Goal: Navigation & Orientation: Find specific page/section

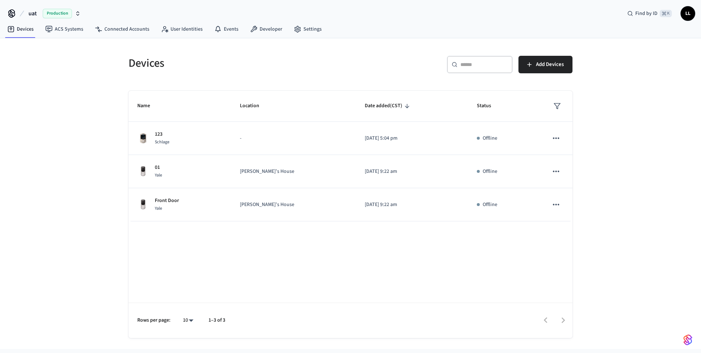
click at [35, 15] on span "uat" at bounding box center [32, 13] width 8 height 9
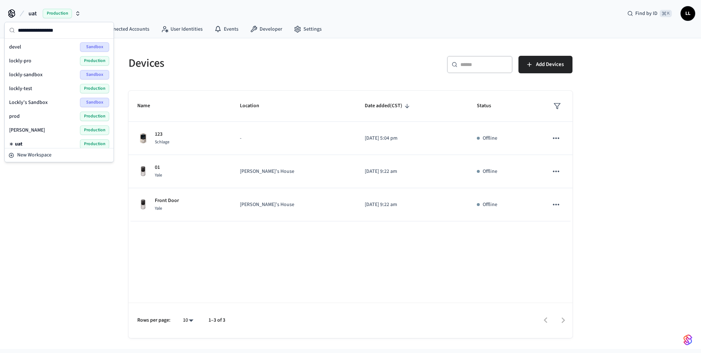
scroll to position [4, 0]
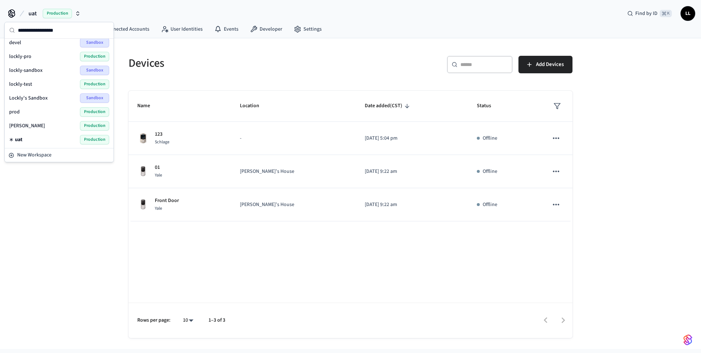
click at [18, 111] on span "prod" at bounding box center [14, 111] width 11 height 7
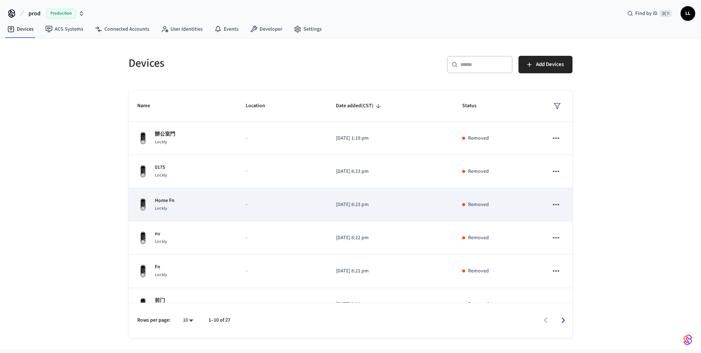
scroll to position [152, 0]
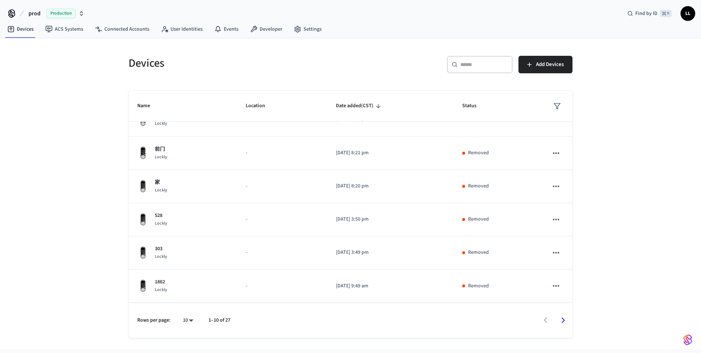
click at [564, 321] on icon "Go to next page" at bounding box center [564, 321] width 4 height 6
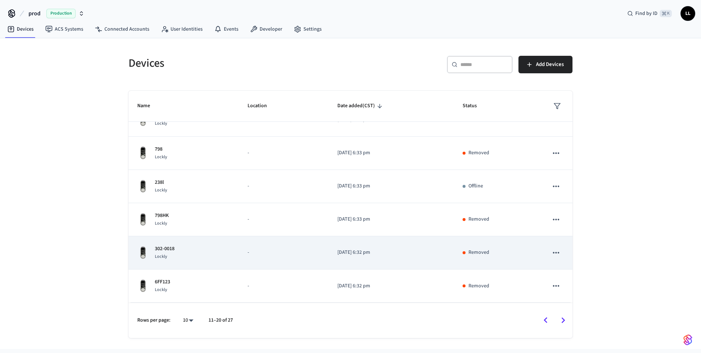
scroll to position [0, 0]
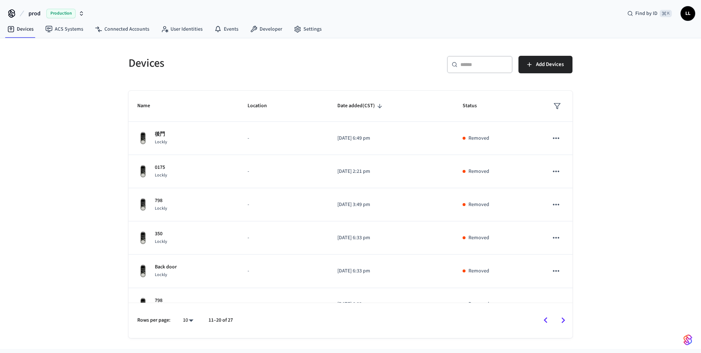
click at [34, 15] on span "prod" at bounding box center [34, 13] width 12 height 9
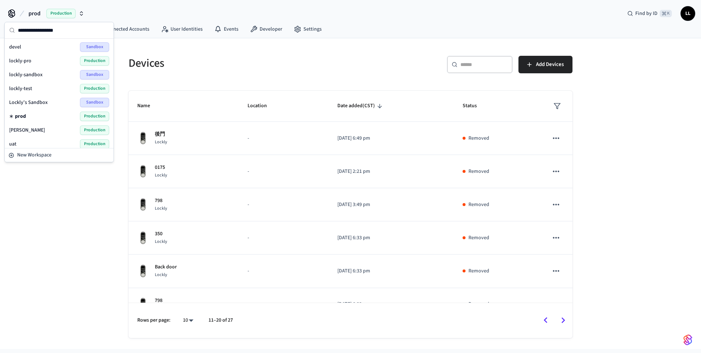
click at [26, 60] on span "lockly-pro" at bounding box center [20, 60] width 22 height 7
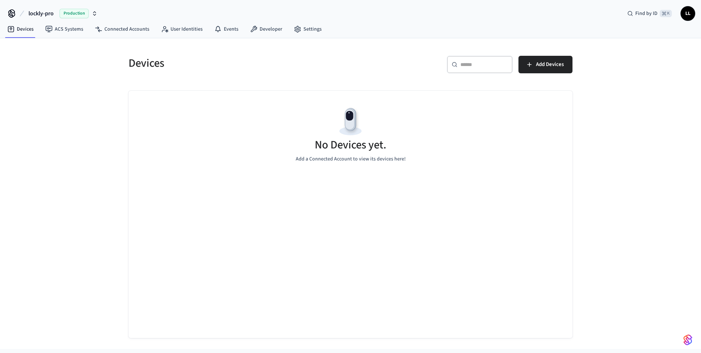
click at [41, 12] on span "lockly-pro" at bounding box center [40, 13] width 25 height 9
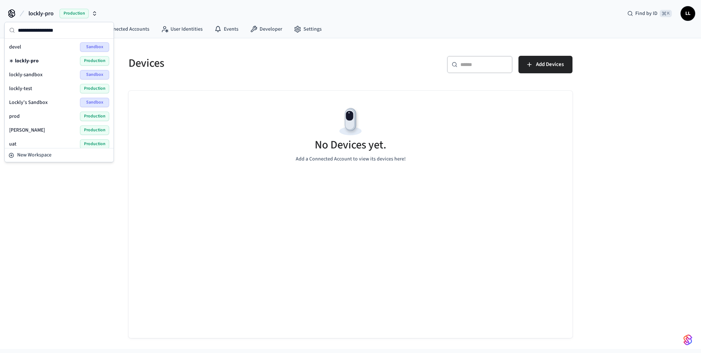
scroll to position [4, 0]
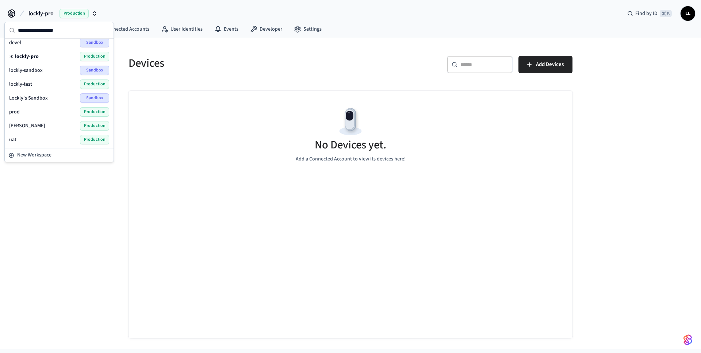
click at [14, 113] on span "prod" at bounding box center [14, 111] width 11 height 7
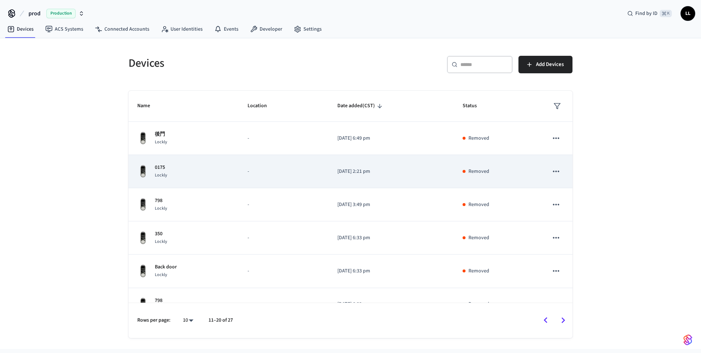
scroll to position [152, 0]
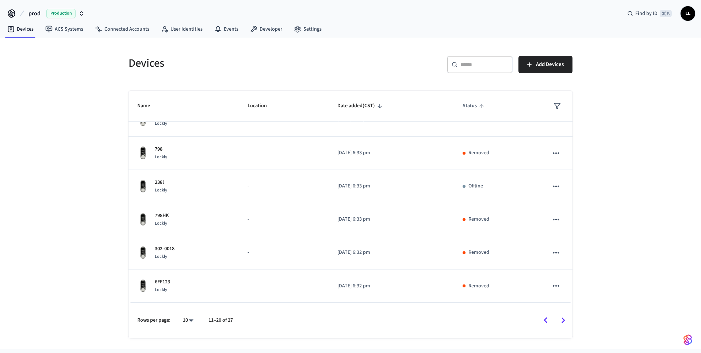
click at [470, 103] on span "Status" at bounding box center [475, 105] width 24 height 11
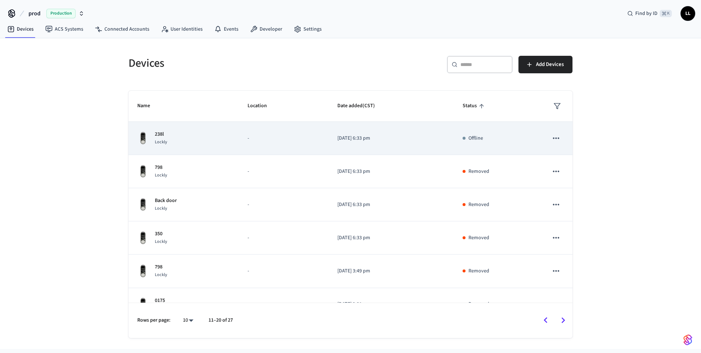
click at [475, 138] on p "Offline" at bounding box center [475, 139] width 15 height 8
click at [554, 139] on icon "sticky table" at bounding box center [555, 138] width 9 height 9
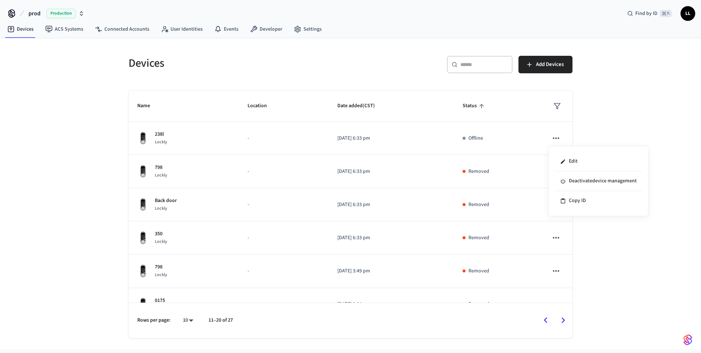
click at [503, 139] on div at bounding box center [350, 176] width 701 height 353
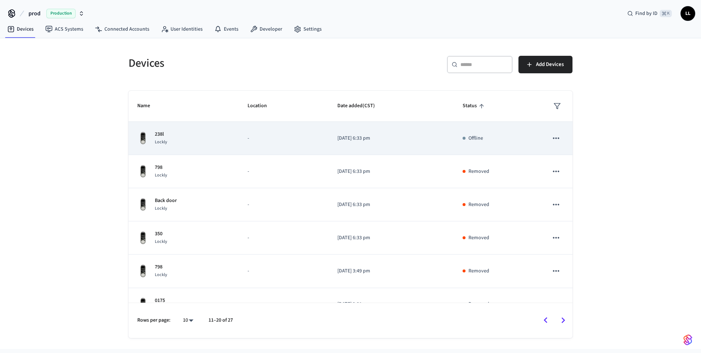
click at [484, 136] on div "Offline" at bounding box center [497, 139] width 68 height 8
click at [551, 138] on button "sticky table" at bounding box center [555, 138] width 15 height 15
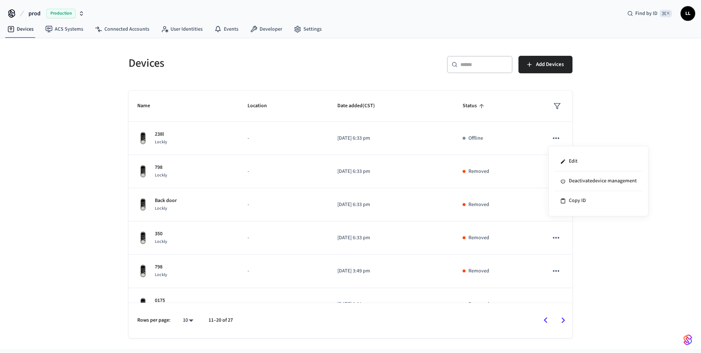
click at [474, 142] on div at bounding box center [350, 176] width 701 height 353
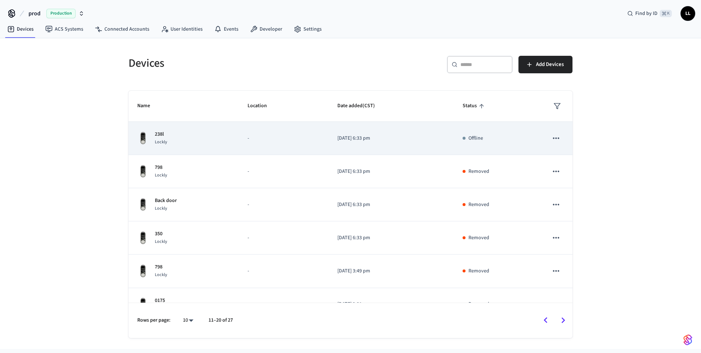
click at [477, 137] on p "Offline" at bounding box center [475, 139] width 15 height 8
click at [475, 140] on p "Offline" at bounding box center [475, 139] width 15 height 8
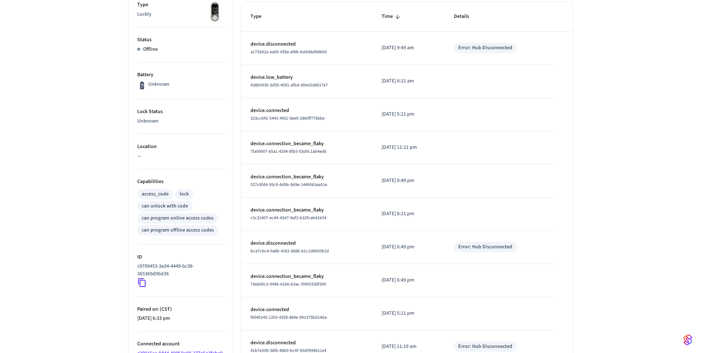
scroll to position [211, 0]
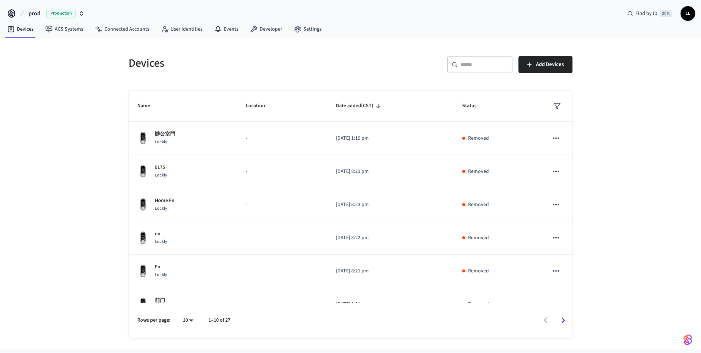
scroll to position [152, 0]
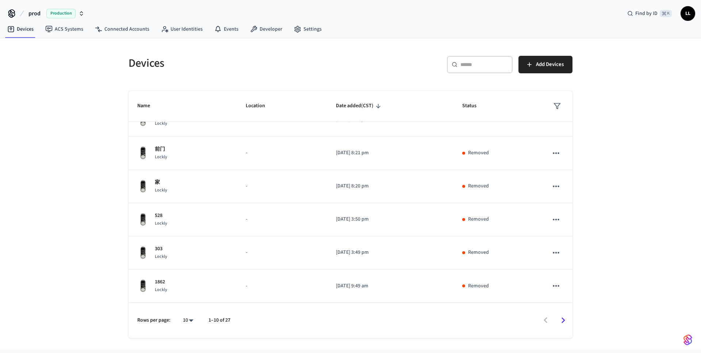
click at [566, 319] on icon "Go to next page" at bounding box center [563, 320] width 11 height 11
click at [546, 318] on icon "Go to previous page" at bounding box center [546, 321] width 4 height 6
click at [487, 109] on th "Status" at bounding box center [496, 106] width 86 height 31
click at [475, 108] on span "Status" at bounding box center [474, 105] width 24 height 11
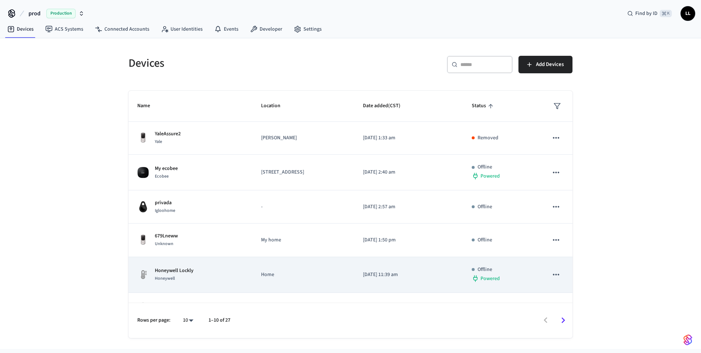
scroll to position [0, 0]
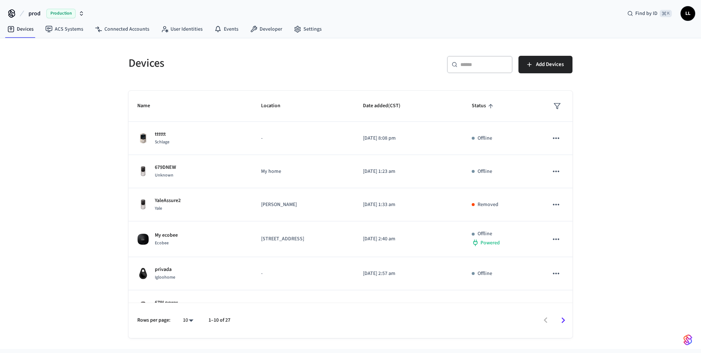
click at [500, 100] on th "Status" at bounding box center [501, 106] width 77 height 31
click at [495, 106] on span "Status" at bounding box center [484, 105] width 24 height 11
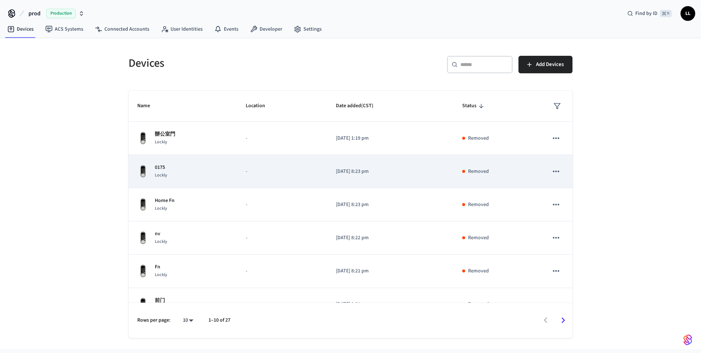
scroll to position [152, 0]
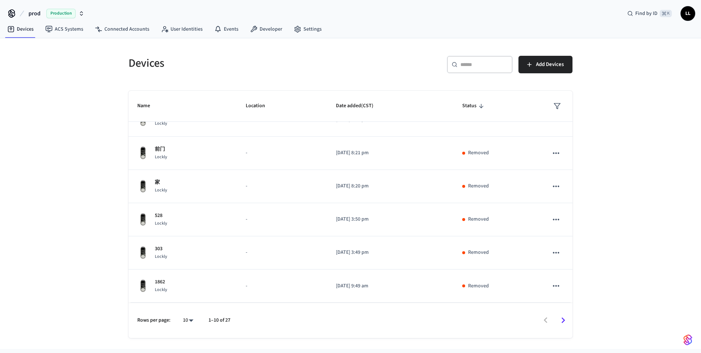
click at [563, 319] on icon "Go to next page" at bounding box center [564, 321] width 4 height 6
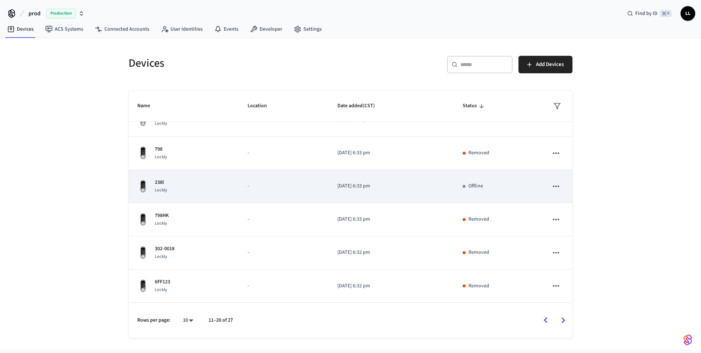
click at [475, 189] on p "Offline" at bounding box center [475, 187] width 15 height 8
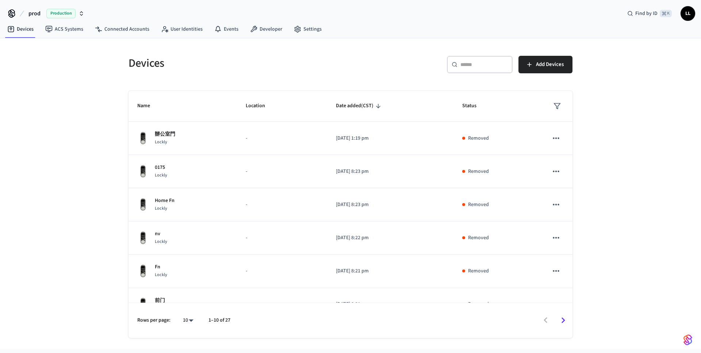
click at [563, 320] on icon "Go to next page" at bounding box center [563, 320] width 11 height 11
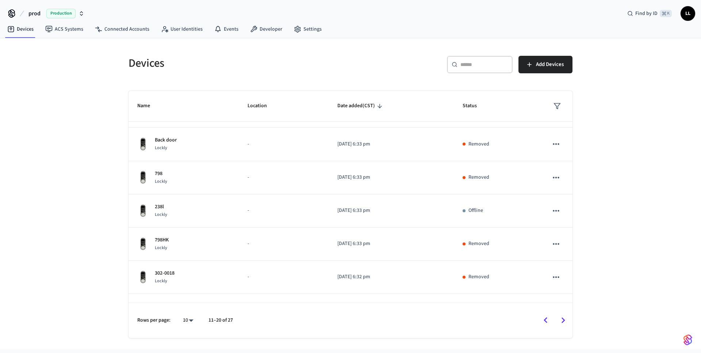
scroll to position [152, 0]
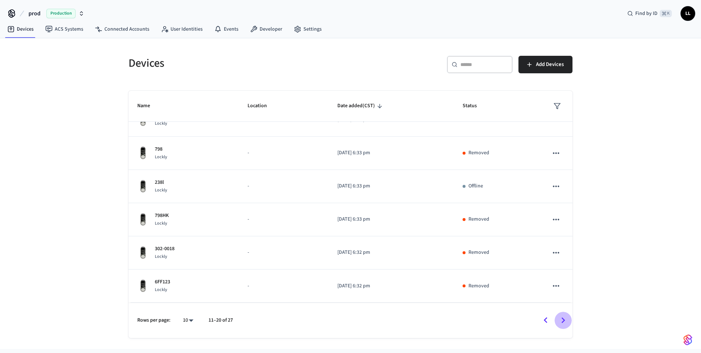
click at [567, 320] on icon "Go to next page" at bounding box center [563, 320] width 11 height 11
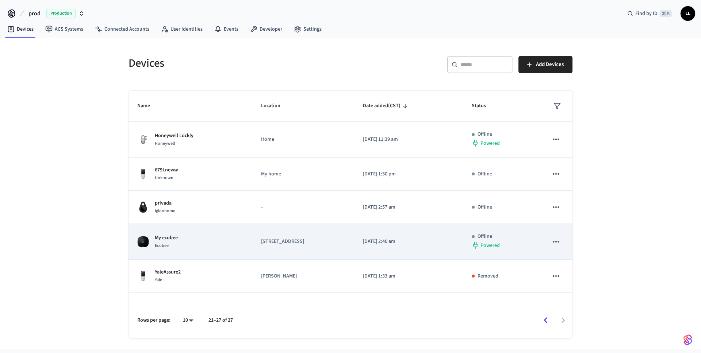
scroll to position [57, 0]
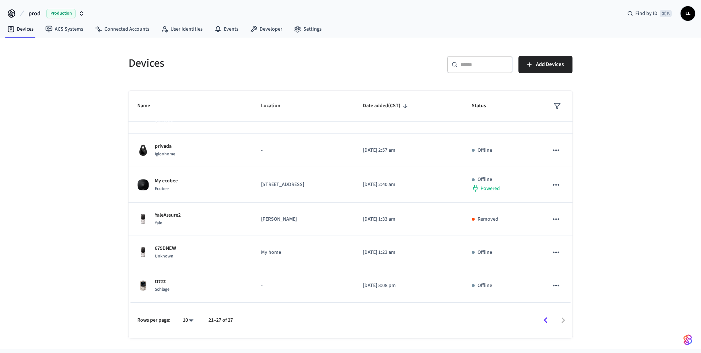
click at [543, 322] on icon "Go to previous page" at bounding box center [545, 320] width 11 height 11
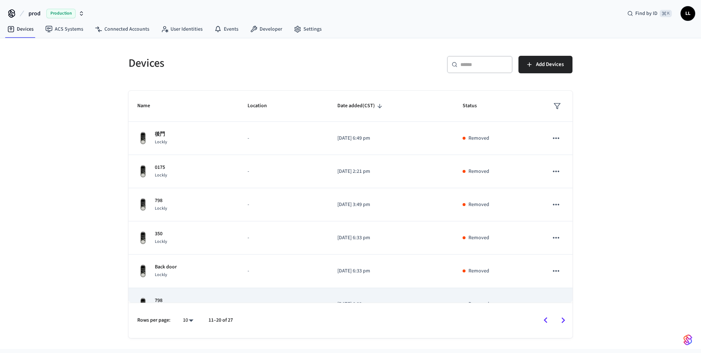
scroll to position [152, 0]
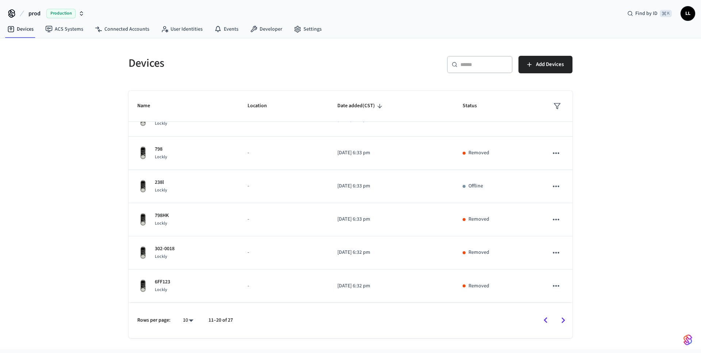
click at [543, 324] on icon "Go to previous page" at bounding box center [545, 320] width 11 height 11
click at [566, 323] on icon "Go to next page" at bounding box center [563, 320] width 11 height 11
click at [566, 322] on icon "Go to next page" at bounding box center [563, 320] width 11 height 11
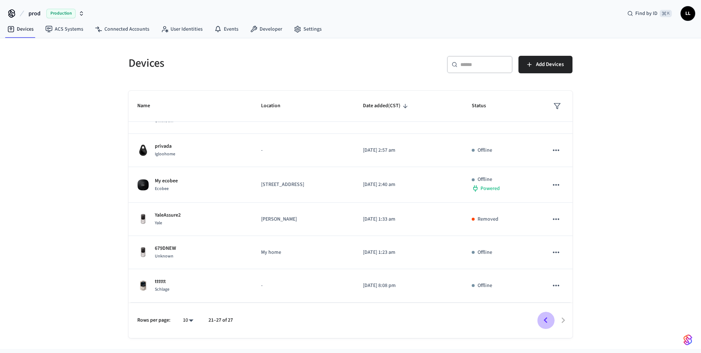
click at [541, 316] on icon "Go to previous page" at bounding box center [545, 320] width 11 height 11
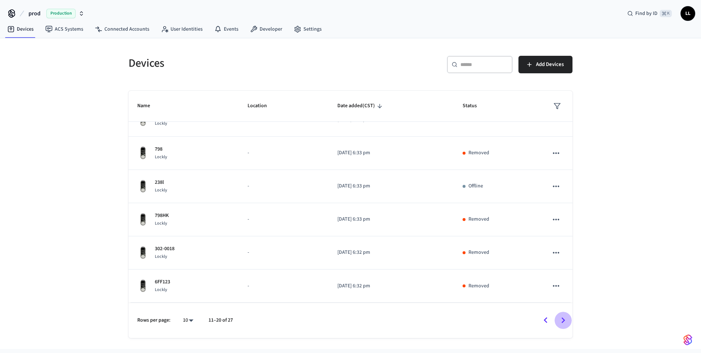
click at [560, 321] on icon "Go to next page" at bounding box center [563, 320] width 11 height 11
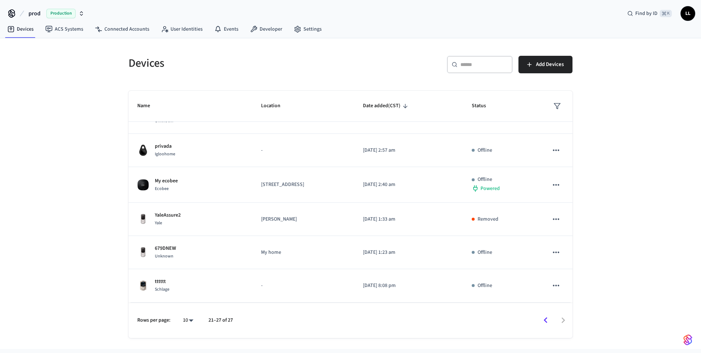
click at [560, 321] on div at bounding box center [406, 320] width 332 height 17
drag, startPoint x: 123, startPoint y: 114, endPoint x: 97, endPoint y: 71, distance: 50.3
click at [115, 96] on div "Devices ​ ​ Add Devices Name Location Date added (CST) Status Honeywell Lockly …" at bounding box center [350, 193] width 701 height 311
click at [34, 13] on span "prod" at bounding box center [34, 13] width 12 height 9
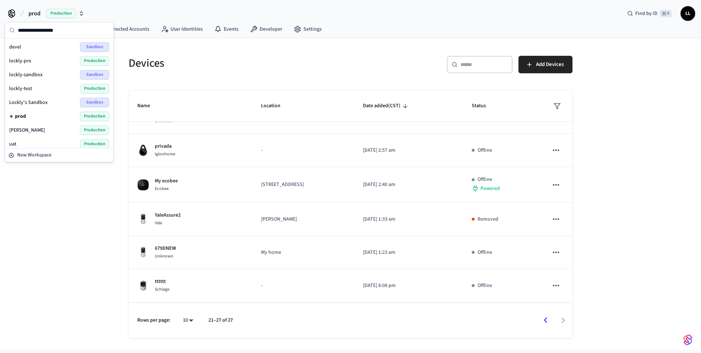
scroll to position [4, 0]
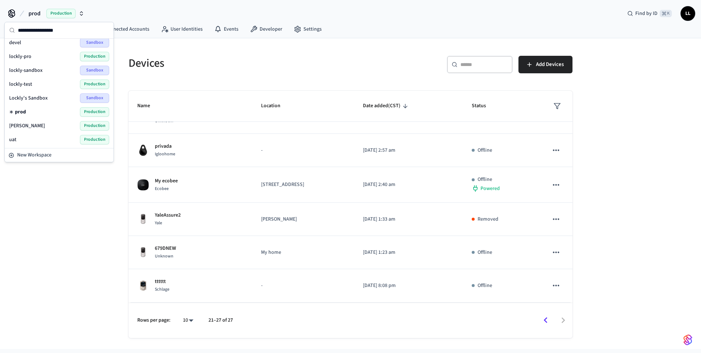
click at [33, 121] on div "[PERSON_NAME] Production" at bounding box center [59, 125] width 100 height 9
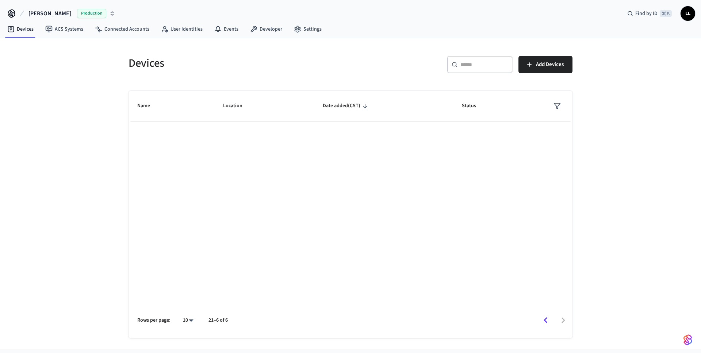
click at [32, 14] on span "[PERSON_NAME]" at bounding box center [49, 13] width 43 height 9
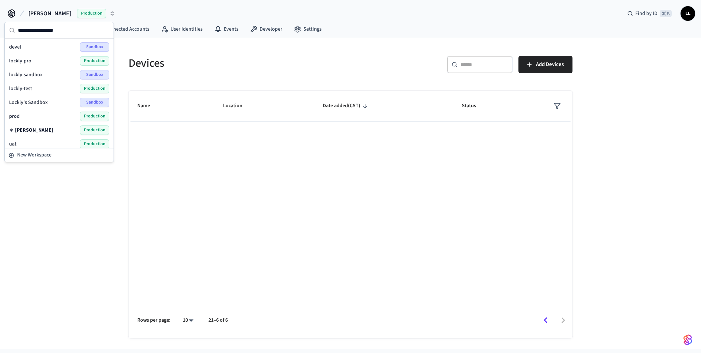
click at [28, 89] on span "lockly-test" at bounding box center [20, 88] width 23 height 7
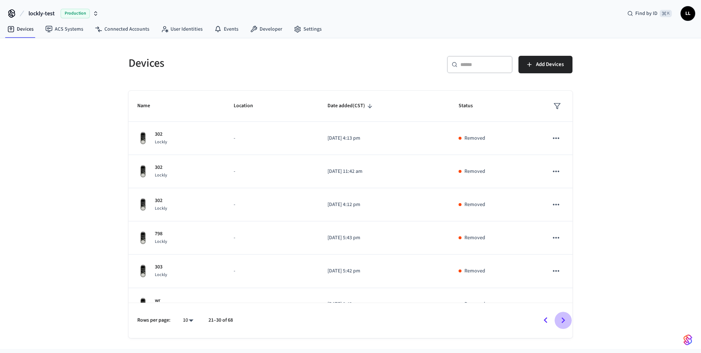
click at [564, 320] on icon "Go to next page" at bounding box center [564, 321] width 4 height 6
click at [561, 318] on icon "Go to next page" at bounding box center [563, 320] width 11 height 11
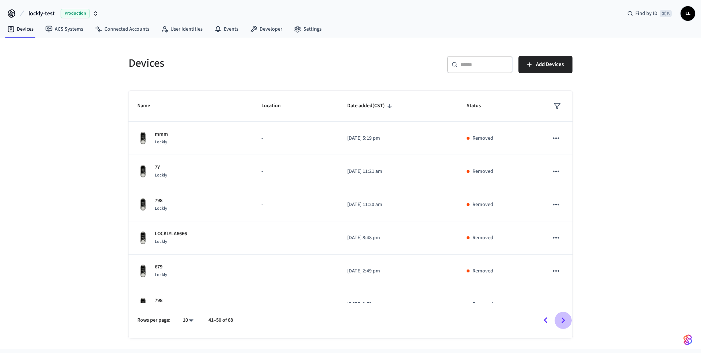
click at [563, 321] on icon "Go to next page" at bounding box center [563, 320] width 11 height 11
click at [559, 317] on icon "Go to next page" at bounding box center [563, 320] width 11 height 11
click at [35, 11] on span "lockly-test" at bounding box center [41, 13] width 26 height 9
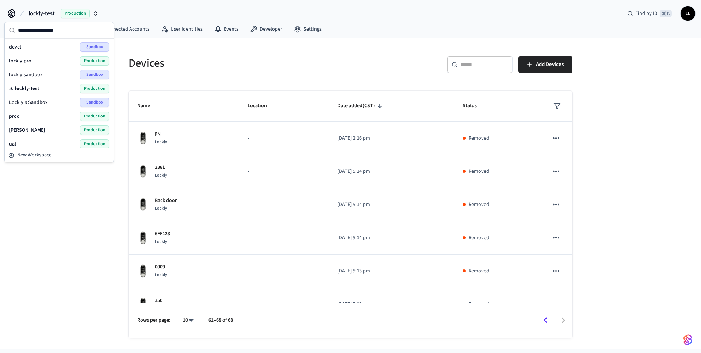
click at [23, 62] on span "lockly-pro" at bounding box center [20, 60] width 22 height 7
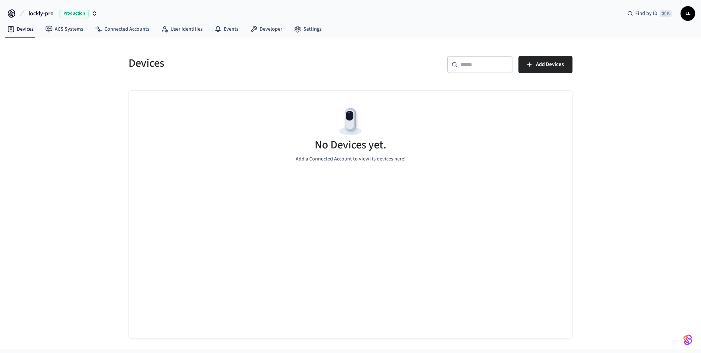
click at [36, 13] on span "lockly-pro" at bounding box center [40, 13] width 25 height 9
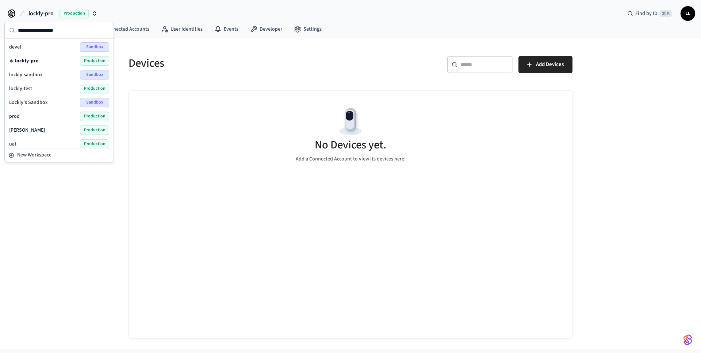
click at [34, 46] on div "devel Sandbox" at bounding box center [59, 46] width 100 height 9
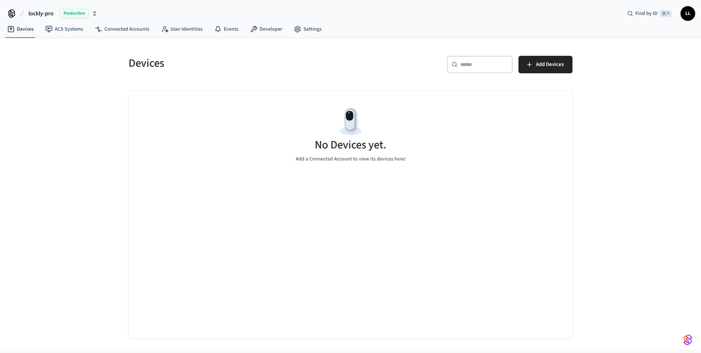
click at [43, 11] on span "lockly-pro" at bounding box center [40, 13] width 25 height 9
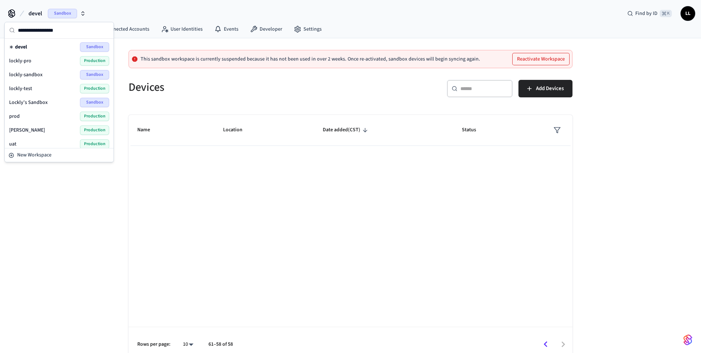
scroll to position [4, 0]
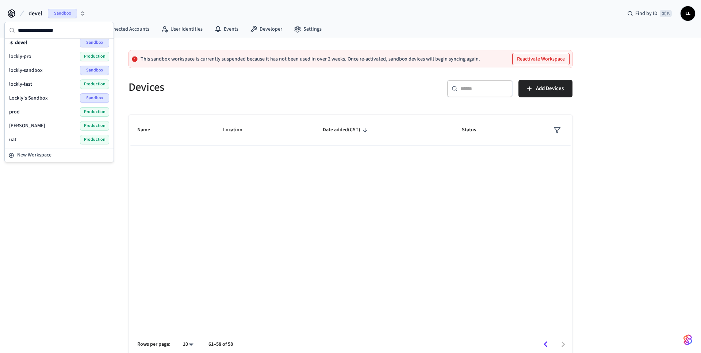
click at [33, 126] on div "[PERSON_NAME] Production" at bounding box center [59, 125] width 100 height 9
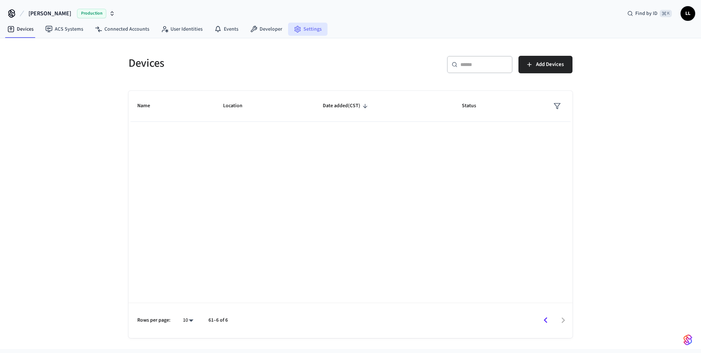
click at [309, 29] on link "Settings" at bounding box center [307, 29] width 39 height 13
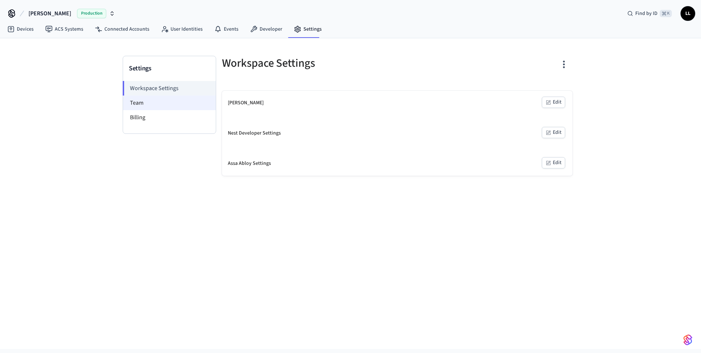
click at [159, 104] on li "Team" at bounding box center [169, 103] width 93 height 15
click at [140, 99] on li "Team" at bounding box center [169, 103] width 93 height 15
click at [151, 88] on li "Workspace Settings" at bounding box center [169, 88] width 93 height 15
click at [134, 103] on li "Team" at bounding box center [169, 103] width 93 height 15
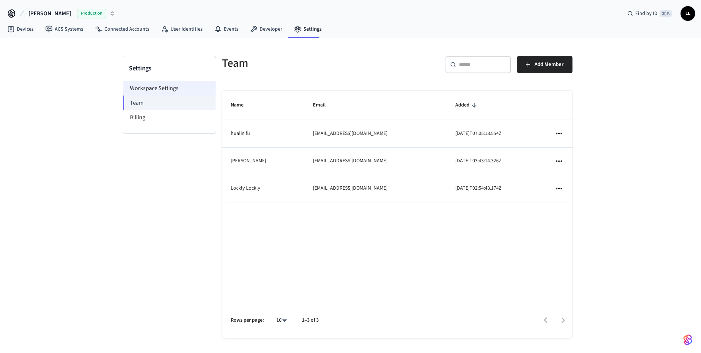
click at [147, 88] on li "Workspace Settings" at bounding box center [169, 88] width 93 height 15
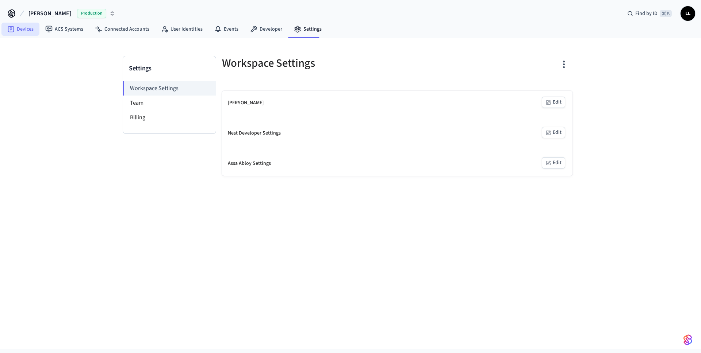
click at [23, 28] on link "Devices" at bounding box center [20, 29] width 38 height 13
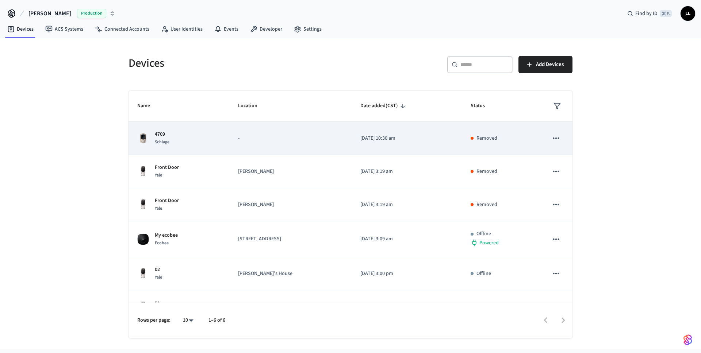
scroll to position [21, 0]
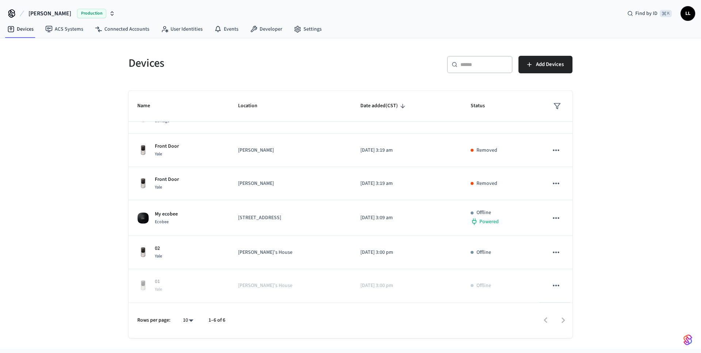
click at [36, 11] on span "[PERSON_NAME]" at bounding box center [49, 13] width 43 height 9
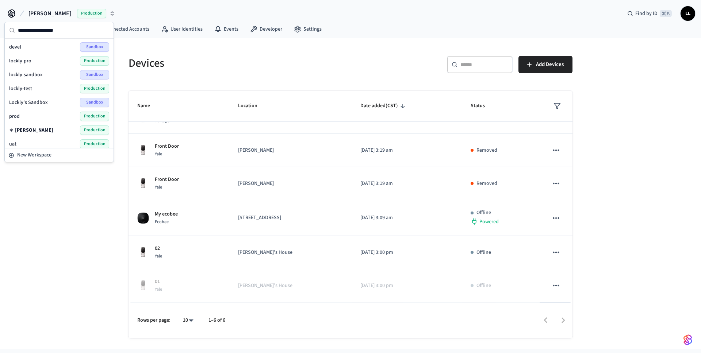
scroll to position [4, 0]
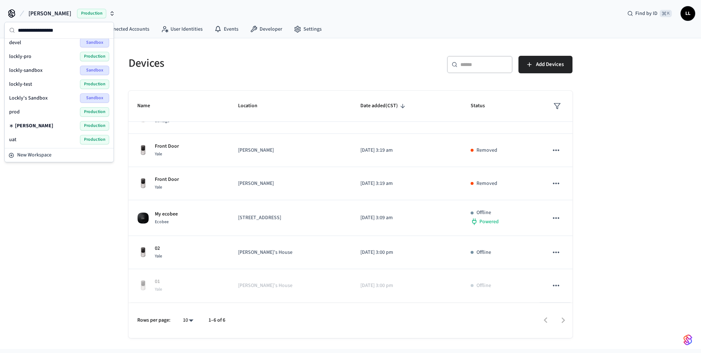
click at [14, 137] on span "uat" at bounding box center [12, 139] width 7 height 7
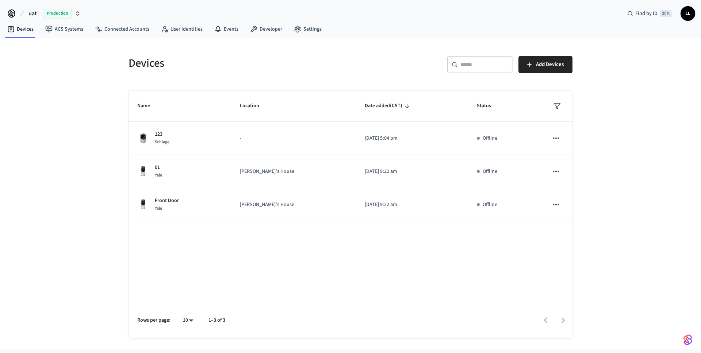
click at [33, 12] on span "uat" at bounding box center [32, 13] width 8 height 9
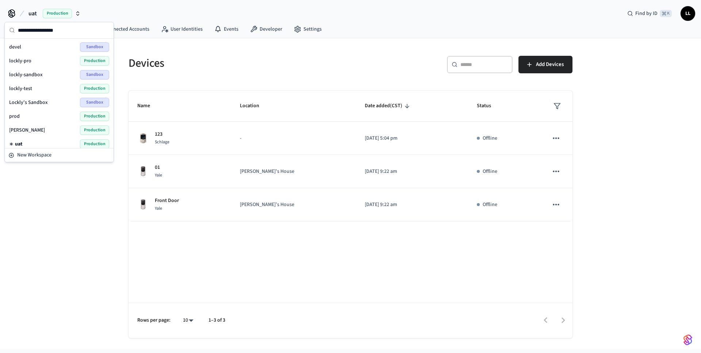
click at [20, 103] on span "Lockly's Sandbox" at bounding box center [28, 102] width 39 height 7
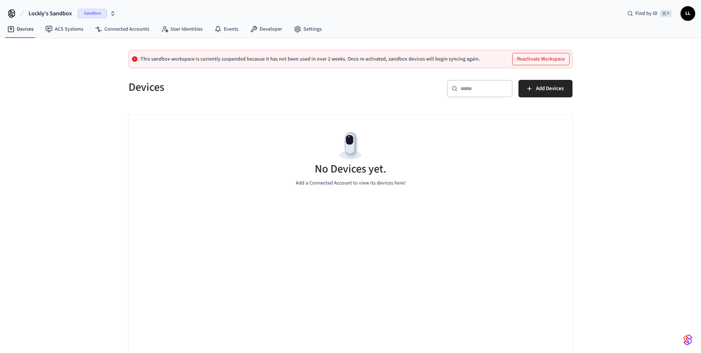
click at [32, 15] on span "Lockly's Sandbox" at bounding box center [49, 13] width 43 height 9
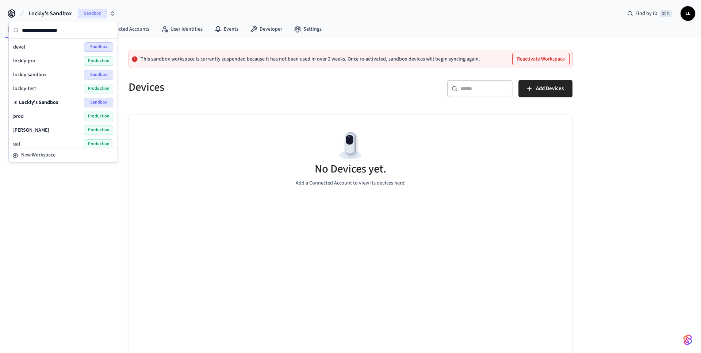
click at [28, 85] on span "lockly-test" at bounding box center [24, 88] width 23 height 7
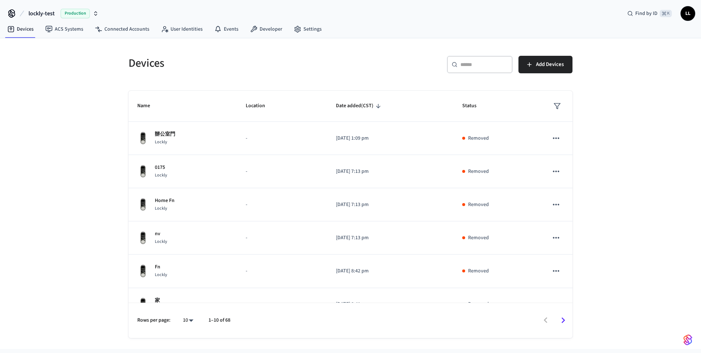
click at [38, 12] on span "lockly-test" at bounding box center [41, 13] width 26 height 9
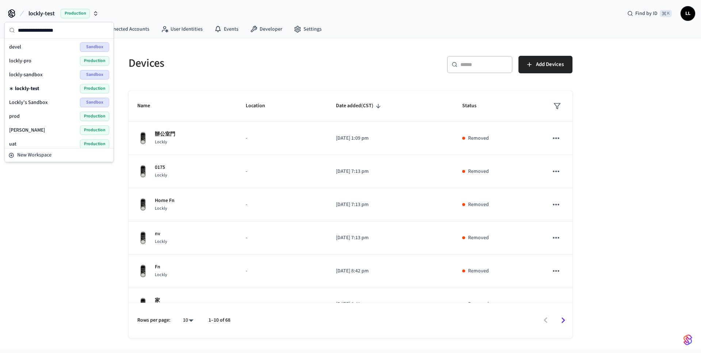
click at [16, 112] on div "prod Production" at bounding box center [59, 116] width 100 height 9
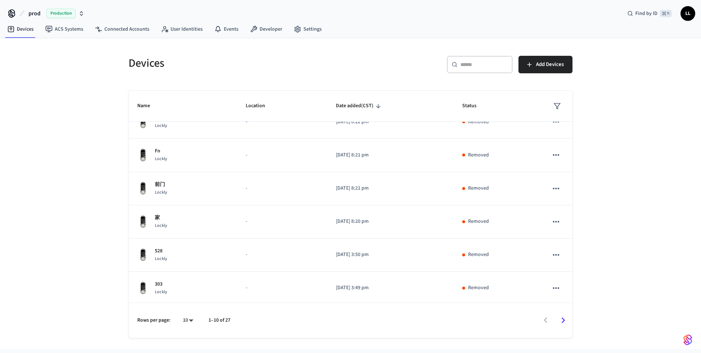
scroll to position [152, 0]
click at [565, 318] on icon "Go to next page" at bounding box center [563, 320] width 11 height 11
click at [471, 103] on span "Status" at bounding box center [475, 105] width 24 height 11
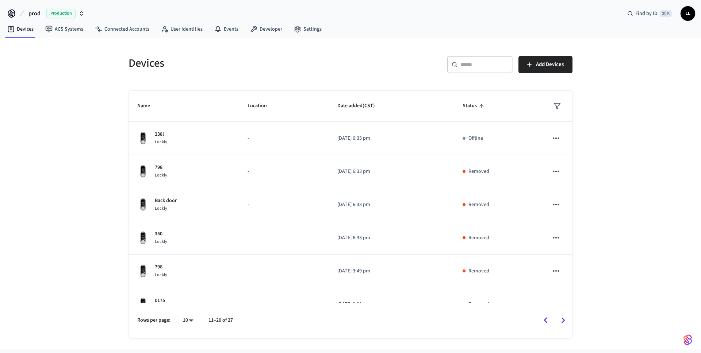
click at [473, 104] on span "Status" at bounding box center [475, 105] width 24 height 11
click at [477, 105] on span "Status" at bounding box center [475, 105] width 24 height 11
click at [481, 54] on div "​ ​ Add Devices" at bounding box center [459, 63] width 226 height 32
click at [480, 61] on div "​ ​" at bounding box center [480, 65] width 66 height 18
click at [477, 65] on input "text" at bounding box center [483, 64] width 47 height 7
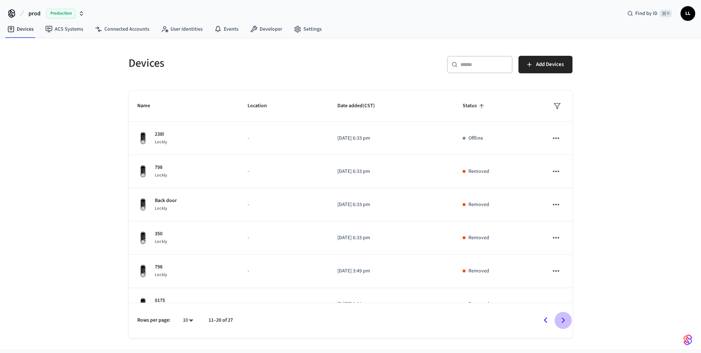
click at [567, 319] on icon "Go to next page" at bounding box center [563, 320] width 11 height 11
click at [567, 319] on div at bounding box center [406, 320] width 332 height 17
click at [563, 319] on div at bounding box center [406, 320] width 332 height 17
click at [544, 320] on icon "Go to previous page" at bounding box center [545, 320] width 11 height 11
click at [556, 105] on icon "sticky table" at bounding box center [557, 106] width 7 height 7
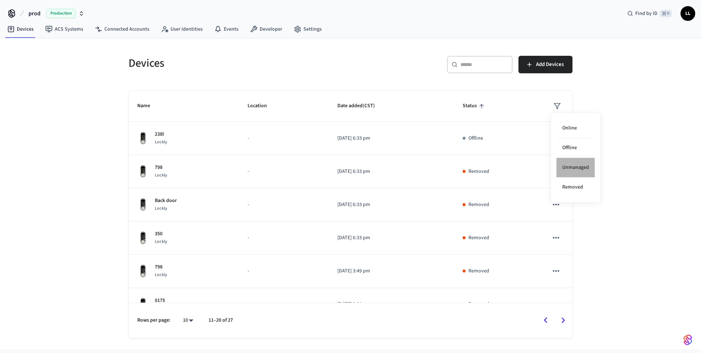
click at [563, 168] on li "Unmanaged" at bounding box center [575, 168] width 38 height 20
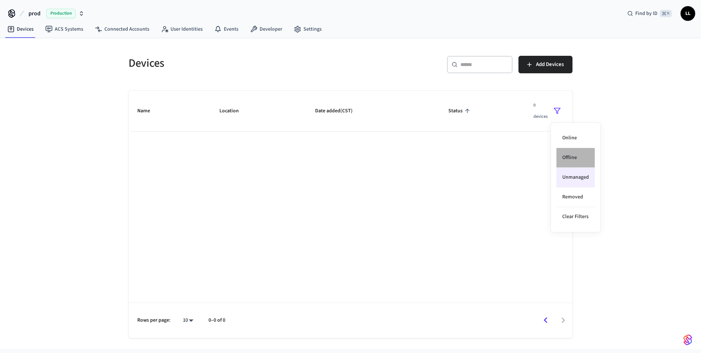
click at [566, 158] on li "Offline" at bounding box center [575, 158] width 38 height 20
click at [573, 139] on li "Online" at bounding box center [575, 139] width 38 height 20
click at [487, 176] on div at bounding box center [350, 176] width 701 height 353
click at [560, 111] on icon "sticky table" at bounding box center [557, 110] width 7 height 7
click at [568, 179] on li "Unmanaged" at bounding box center [575, 178] width 38 height 20
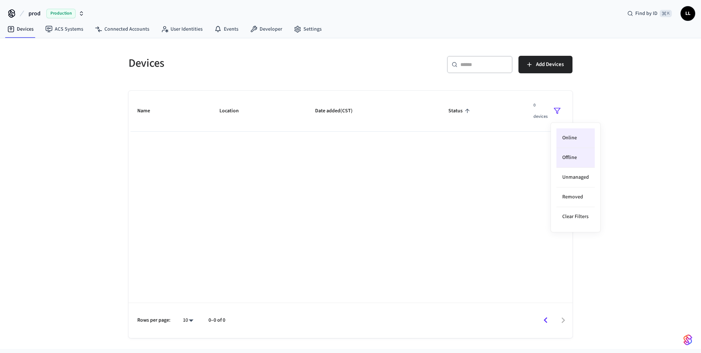
click at [571, 160] on li "Offline" at bounding box center [575, 158] width 38 height 20
click at [574, 141] on li "Online" at bounding box center [575, 139] width 38 height 20
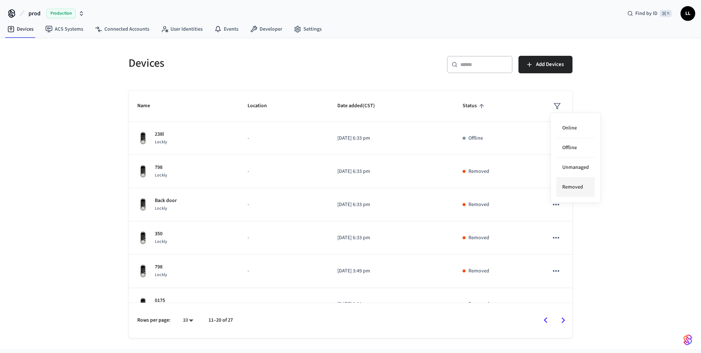
click at [568, 191] on li "Removed" at bounding box center [575, 187] width 38 height 19
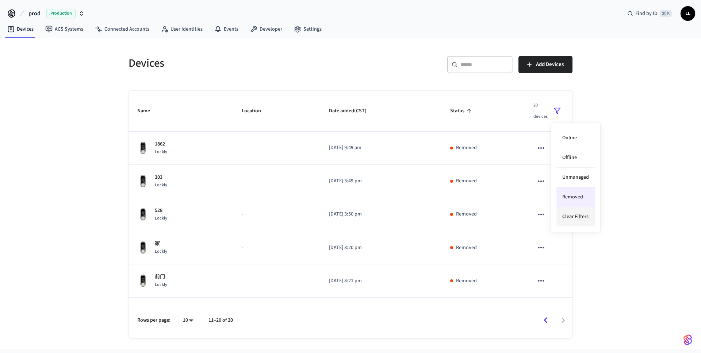
click at [565, 207] on li "Clear Filters" at bounding box center [575, 216] width 38 height 19
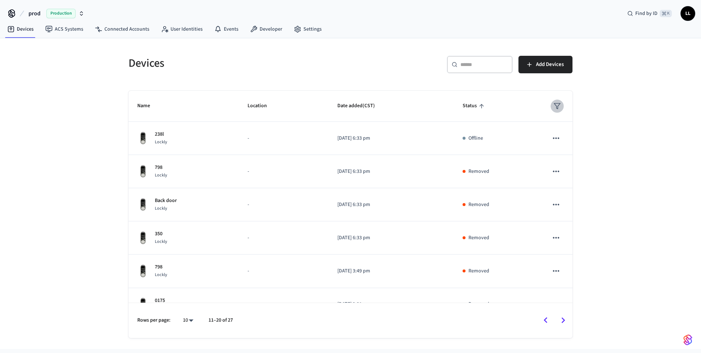
click at [558, 108] on icon "sticky table" at bounding box center [557, 106] width 7 height 7
click at [562, 149] on li "Offline" at bounding box center [575, 148] width 38 height 20
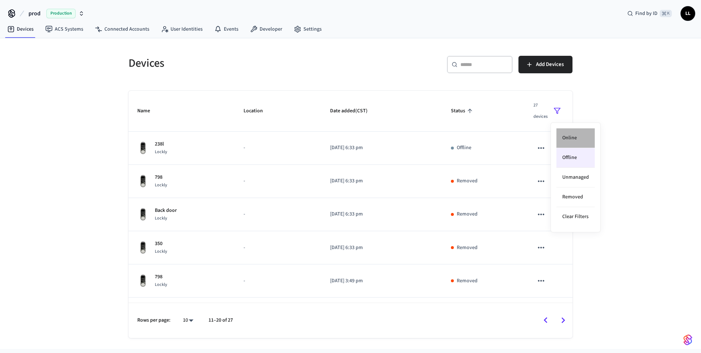
click at [570, 139] on li "Online" at bounding box center [575, 139] width 38 height 20
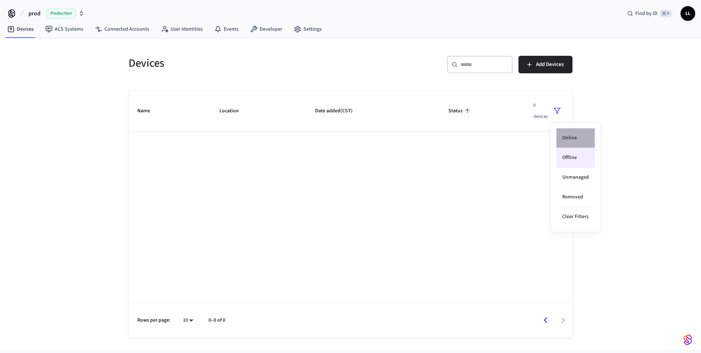
click at [568, 139] on li "Online" at bounding box center [575, 139] width 38 height 20
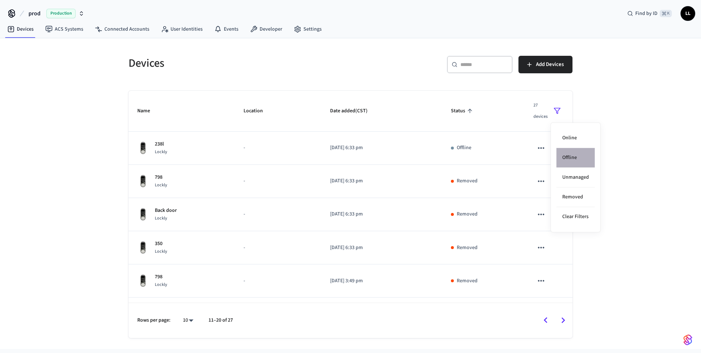
click at [568, 160] on li "Offline" at bounding box center [575, 158] width 38 height 20
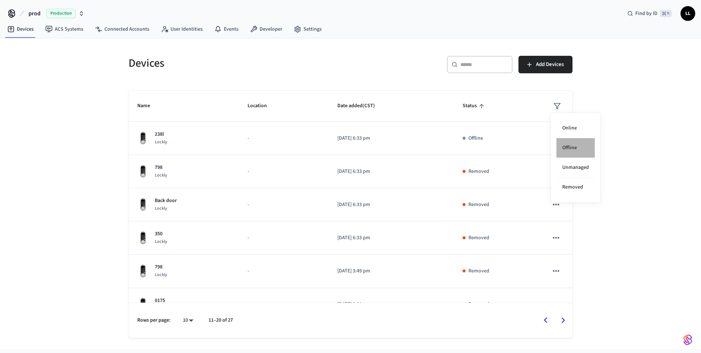
click at [568, 146] on li "Offline" at bounding box center [575, 148] width 38 height 20
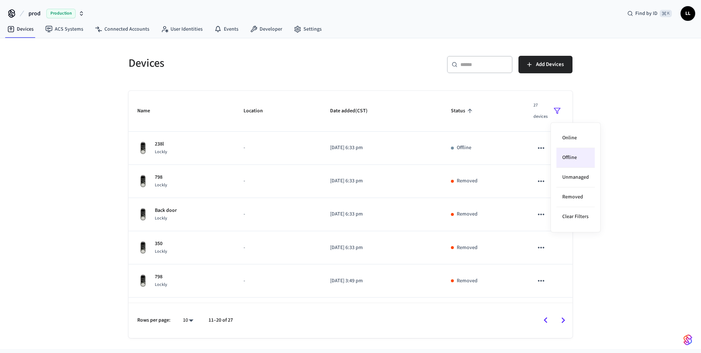
click at [648, 132] on div at bounding box center [350, 176] width 701 height 353
click at [554, 111] on icon "sticky table" at bounding box center [557, 110] width 7 height 7
click at [567, 157] on li "Offline" at bounding box center [575, 158] width 38 height 20
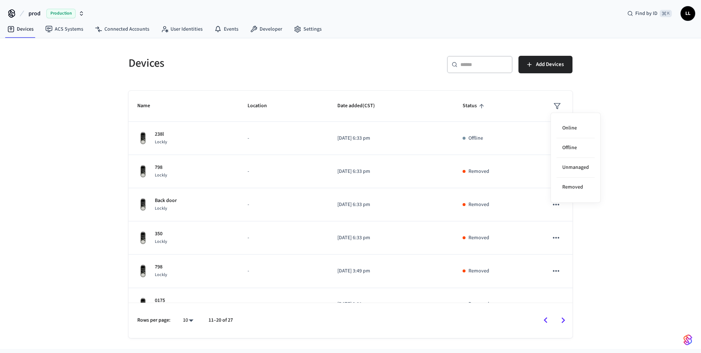
click at [565, 315] on div at bounding box center [350, 176] width 701 height 353
click at [565, 320] on icon "Go to next page" at bounding box center [563, 320] width 11 height 11
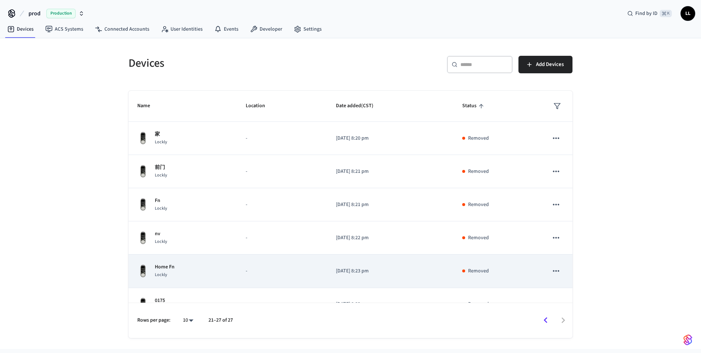
scroll to position [52, 0]
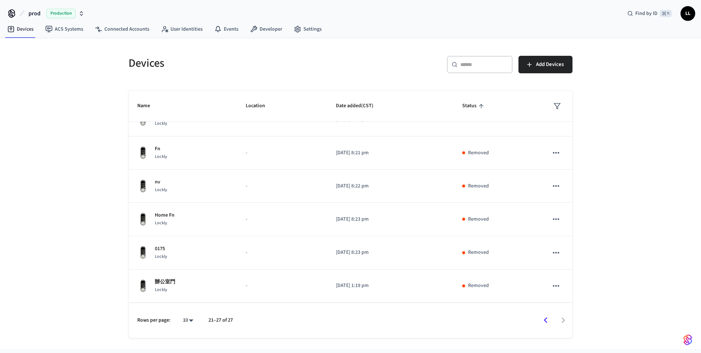
click at [544, 319] on icon "Go to previous page" at bounding box center [545, 320] width 11 height 11
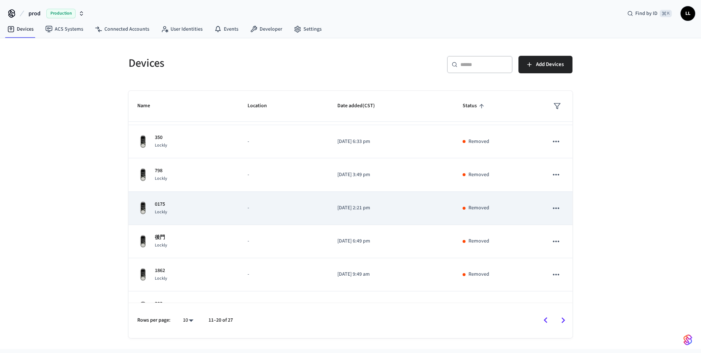
scroll to position [152, 0]
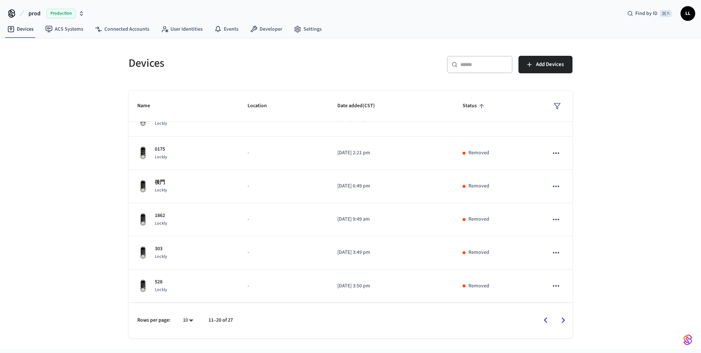
click at [544, 321] on icon "Go to previous page" at bounding box center [545, 320] width 11 height 11
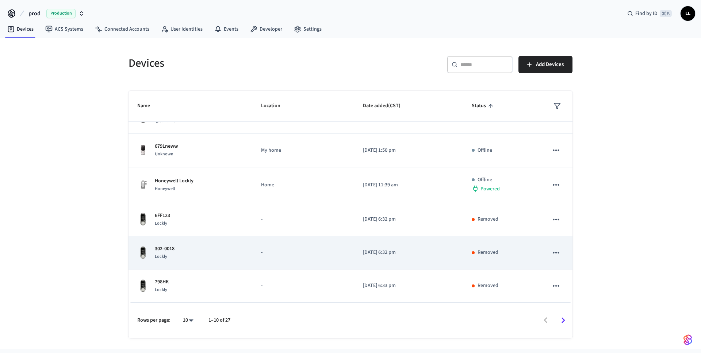
scroll to position [0, 0]
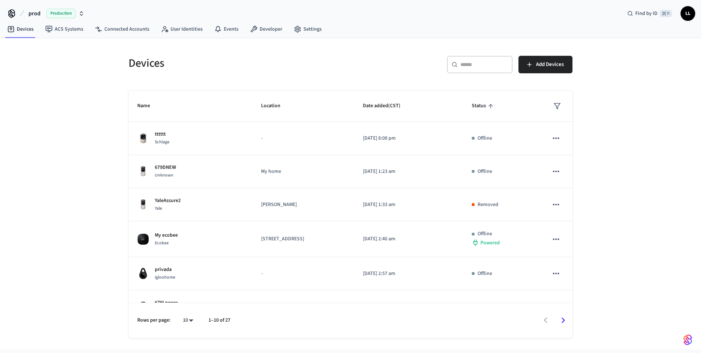
click at [459, 63] on div "​ ​" at bounding box center [480, 65] width 66 height 18
paste input "**********"
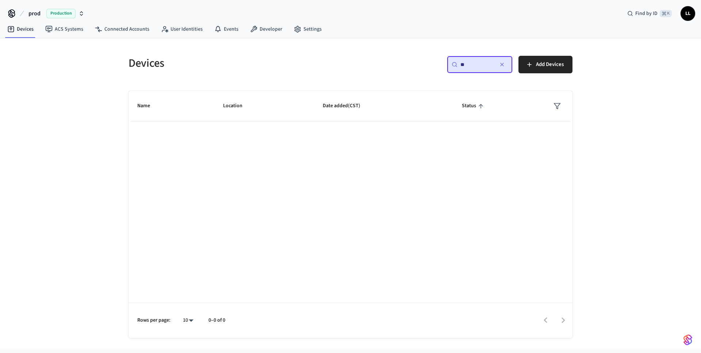
type input "*"
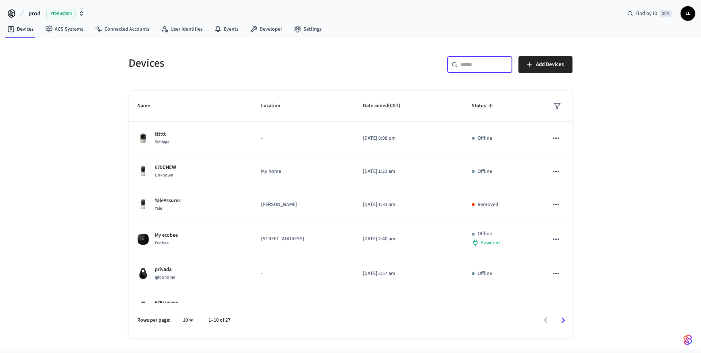
click at [208, 110] on th "Name" at bounding box center [191, 106] width 124 height 31
click at [545, 323] on div at bounding box center [405, 320] width 334 height 17
click at [567, 318] on icon "Go to next page" at bounding box center [563, 320] width 11 height 11
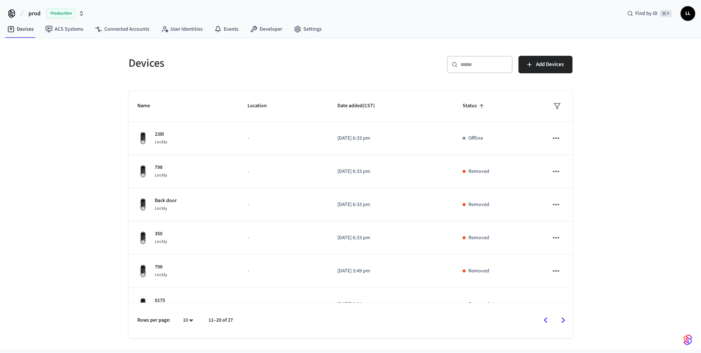
click at [564, 320] on icon "Go to next page" at bounding box center [563, 320] width 11 height 11
click at [544, 320] on icon "Go to previous page" at bounding box center [545, 320] width 11 height 11
click at [544, 321] on icon "Go to previous page" at bounding box center [546, 321] width 4 height 6
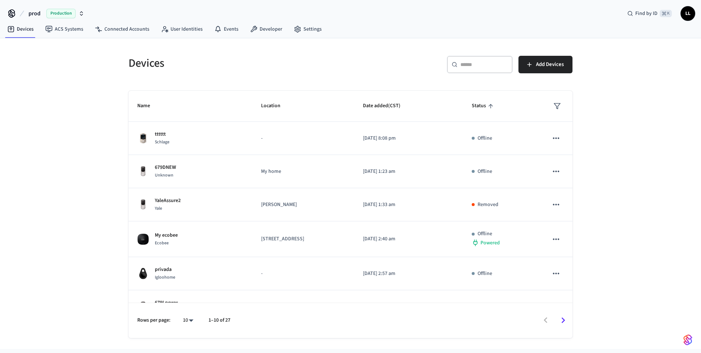
click at [544, 321] on div at bounding box center [405, 320] width 334 height 17
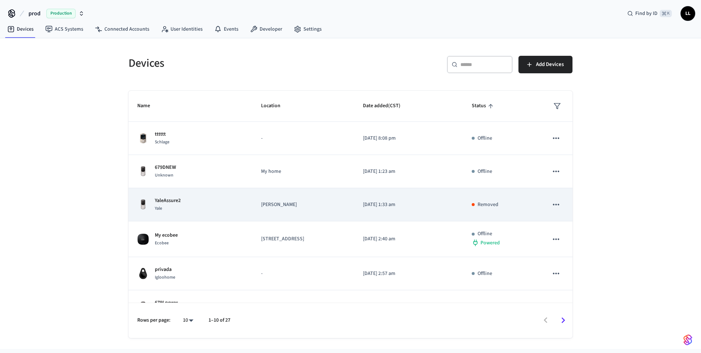
click at [559, 205] on icon "sticky table" at bounding box center [555, 204] width 9 height 9
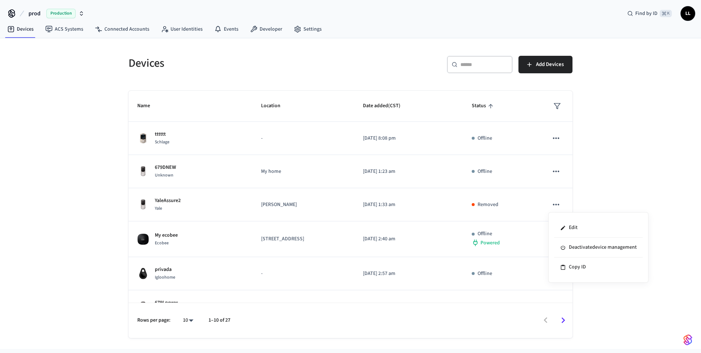
click at [559, 204] on div at bounding box center [350, 176] width 701 height 353
click at [601, 202] on div "Devices ​ ​ Add Devices Name Location Date added (CST) Status tttttt Schlage - …" at bounding box center [350, 193] width 701 height 311
click at [74, 27] on link "ACS Systems" at bounding box center [64, 29] width 50 height 13
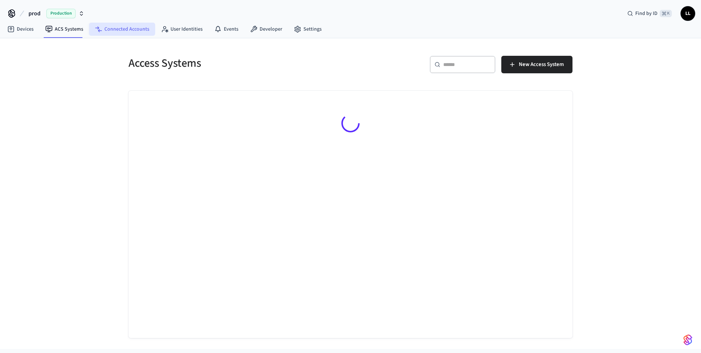
click at [119, 29] on link "Connected Accounts" at bounding box center [122, 29] width 66 height 13
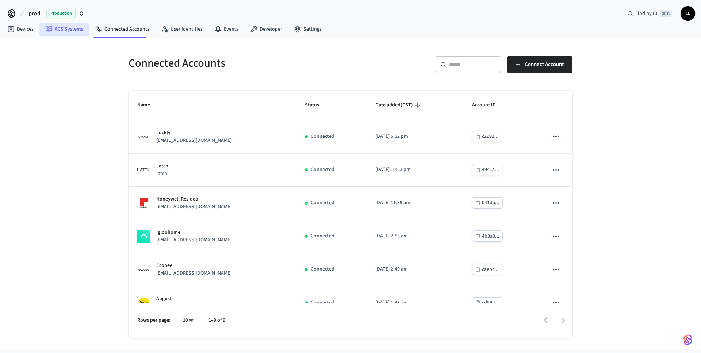
click at [58, 28] on link "ACS Systems" at bounding box center [64, 29] width 50 height 13
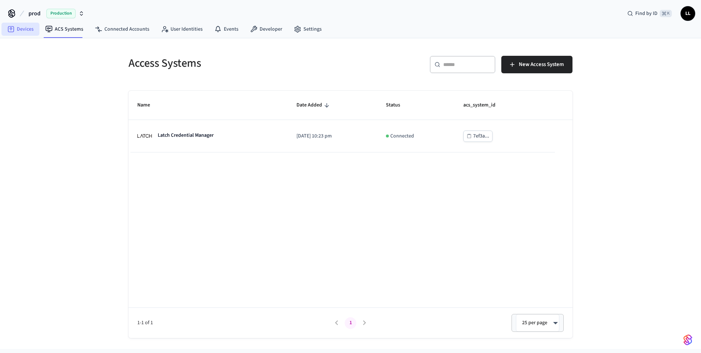
click at [32, 28] on link "Devices" at bounding box center [20, 29] width 38 height 13
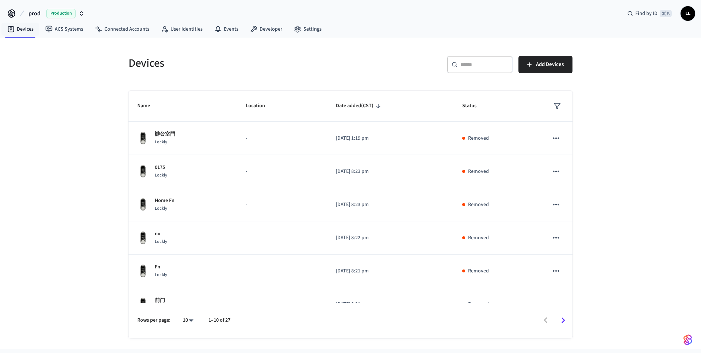
click at [33, 16] on span "prod" at bounding box center [34, 13] width 12 height 9
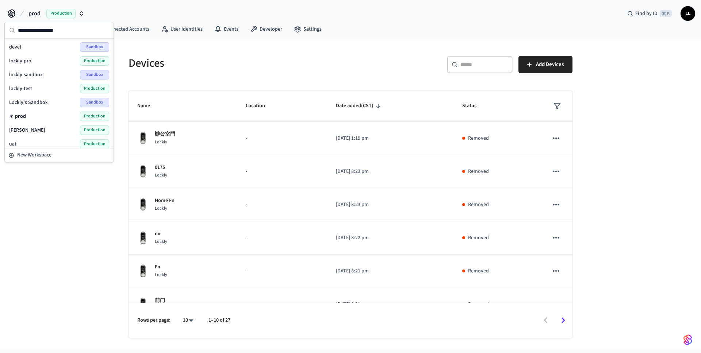
click at [12, 16] on icon at bounding box center [12, 14] width 12 height 12
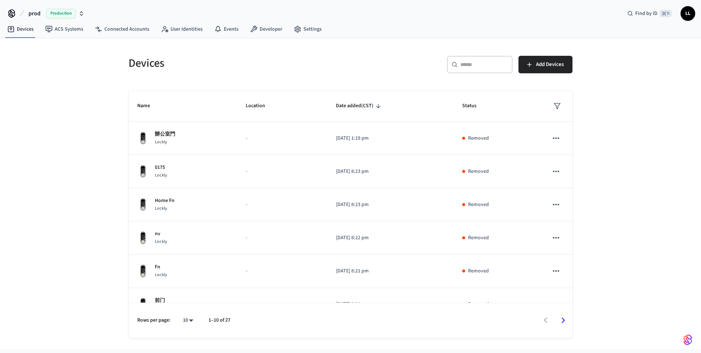
click at [602, 34] on div "Devices ACS Systems Connected Accounts User Identities Events Developer Settings" at bounding box center [350, 29] width 701 height 17
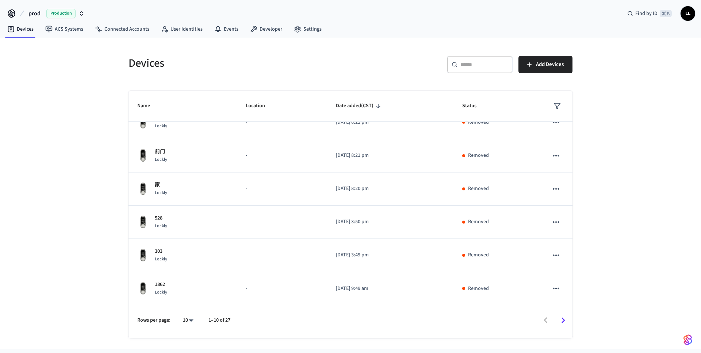
scroll to position [152, 0]
click at [587, 74] on div "Devices ​ ​ Add Devices Name Location Date added (CST) Status 辦公室門 Lockly - [DA…" at bounding box center [350, 193] width 701 height 311
click at [563, 322] on icon "Go to next page" at bounding box center [564, 321] width 4 height 6
click at [563, 320] on icon "Go to next page" at bounding box center [563, 320] width 11 height 11
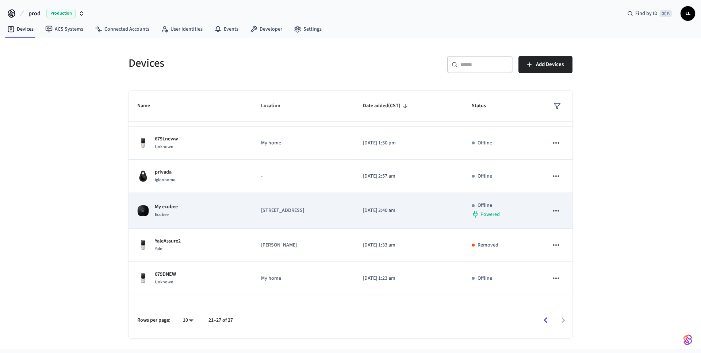
scroll to position [0, 0]
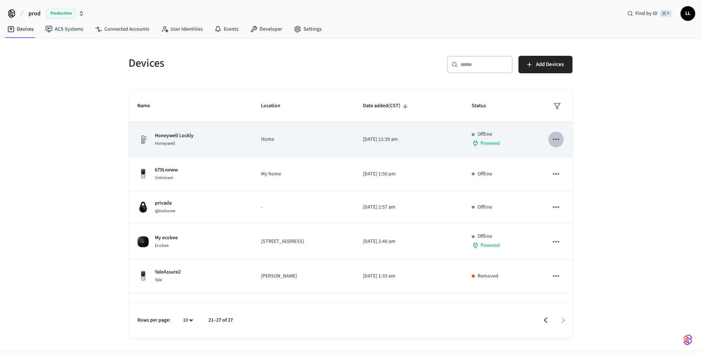
click at [560, 141] on icon "sticky table" at bounding box center [555, 139] width 9 height 9
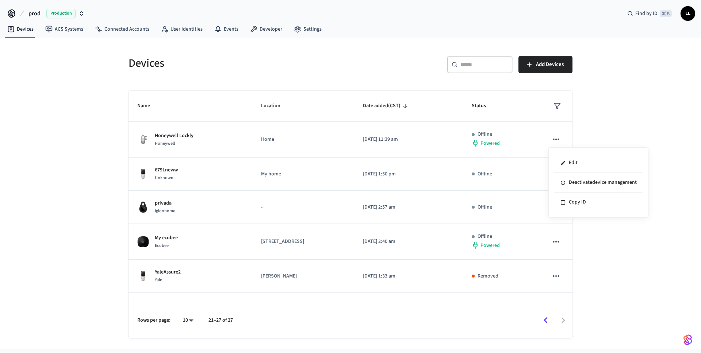
click at [587, 138] on div at bounding box center [350, 176] width 701 height 353
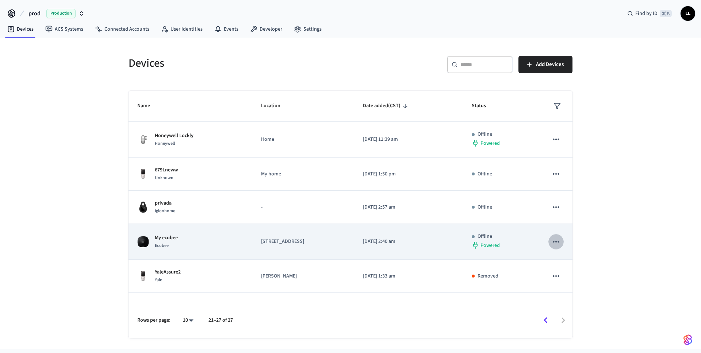
click at [555, 244] on icon "sticky table" at bounding box center [555, 241] width 9 height 9
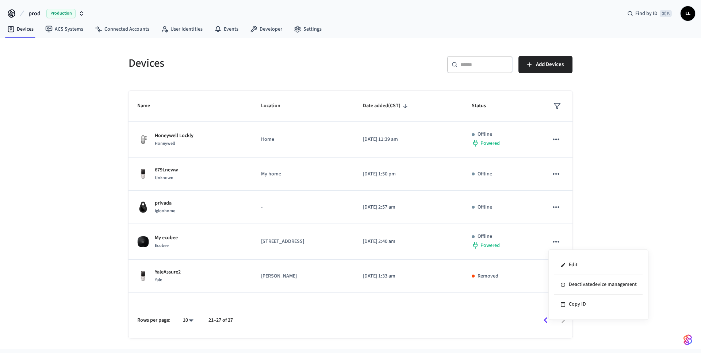
click at [639, 219] on div at bounding box center [350, 176] width 701 height 353
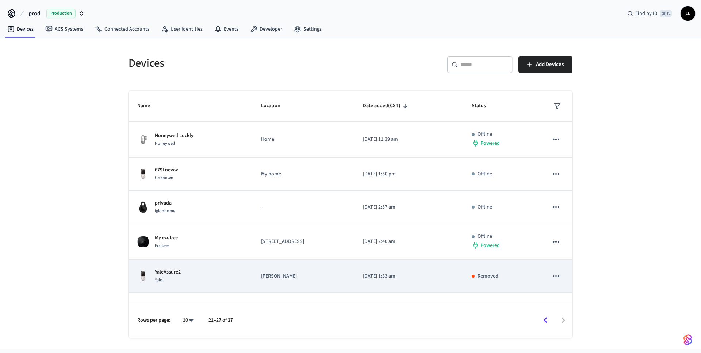
scroll to position [57, 0]
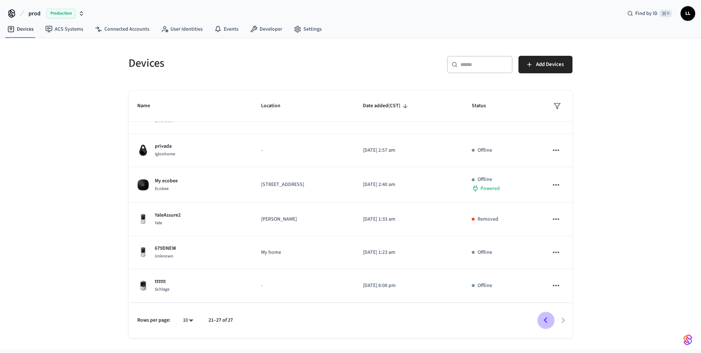
click at [545, 321] on icon "Go to previous page" at bounding box center [546, 321] width 4 height 6
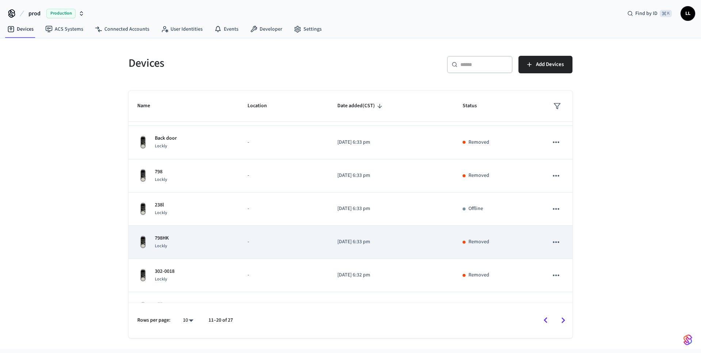
scroll to position [152, 0]
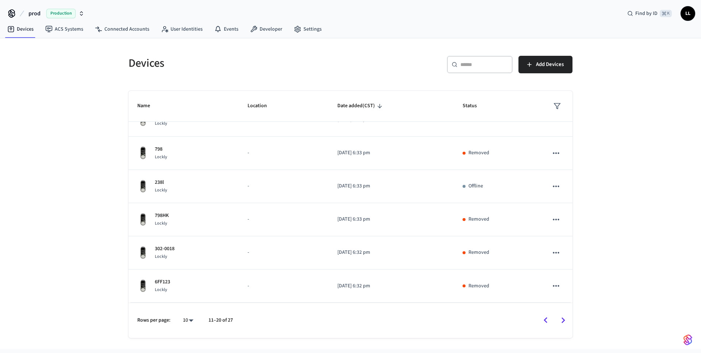
click at [544, 319] on icon "Go to previous page" at bounding box center [545, 320] width 11 height 11
click at [563, 322] on icon "Go to next page" at bounding box center [564, 321] width 4 height 6
click at [548, 322] on icon "Go to previous page" at bounding box center [545, 320] width 11 height 11
click at [547, 321] on div at bounding box center [405, 320] width 334 height 17
click at [564, 320] on icon "Go to next page" at bounding box center [563, 320] width 11 height 11
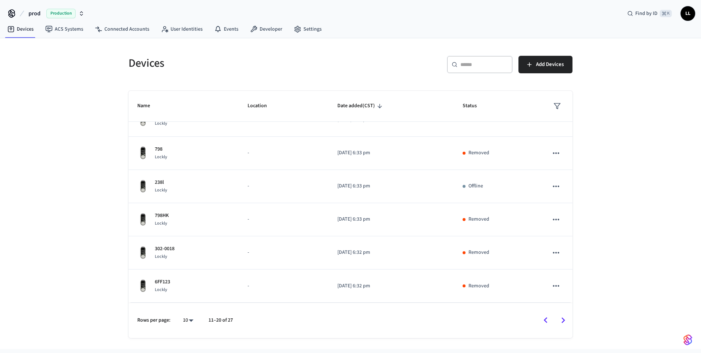
click at [549, 320] on icon "Go to previous page" at bounding box center [545, 320] width 11 height 11
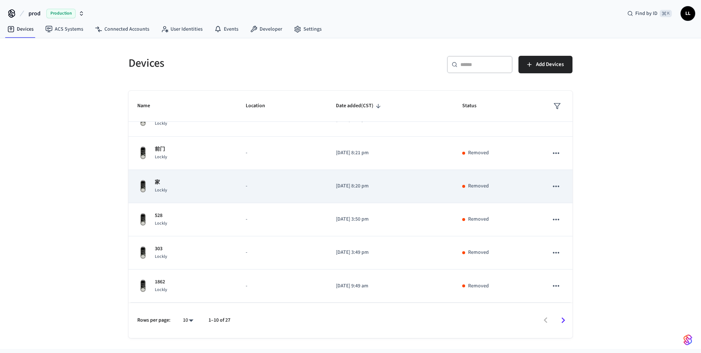
scroll to position [0, 0]
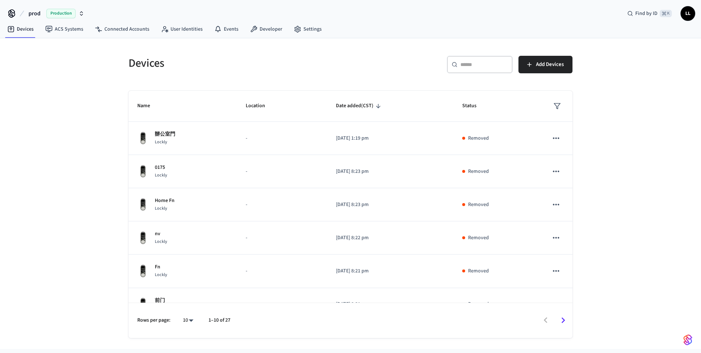
click at [33, 12] on span "prod" at bounding box center [34, 13] width 12 height 9
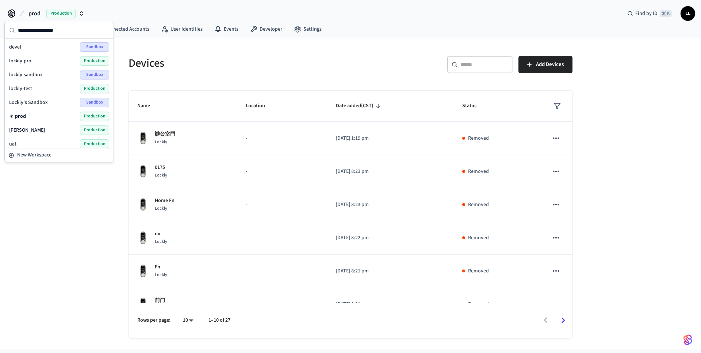
click at [14, 13] on icon at bounding box center [12, 15] width 6 height 5
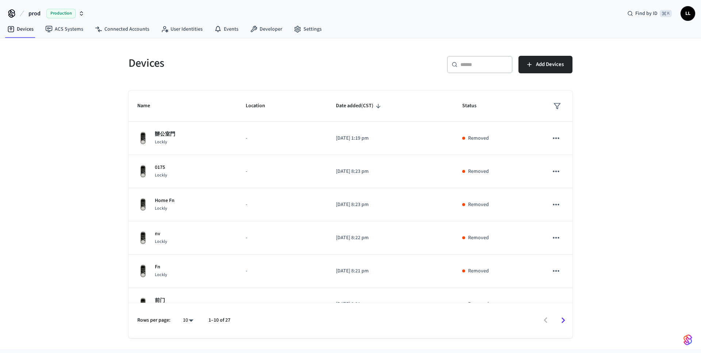
click at [13, 14] on icon at bounding box center [12, 14] width 12 height 12
click at [31, 15] on span "prod" at bounding box center [34, 13] width 12 height 9
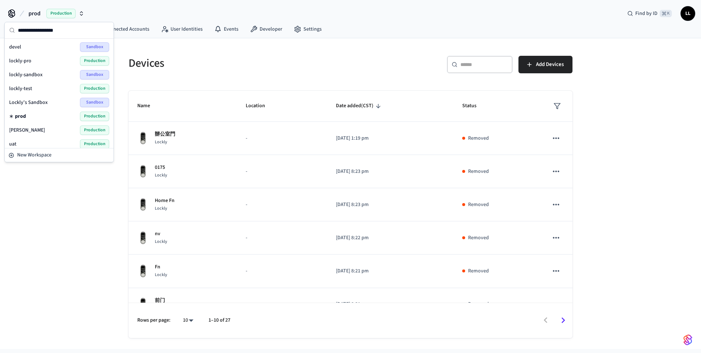
click at [42, 8] on button "prod Production" at bounding box center [56, 13] width 60 height 15
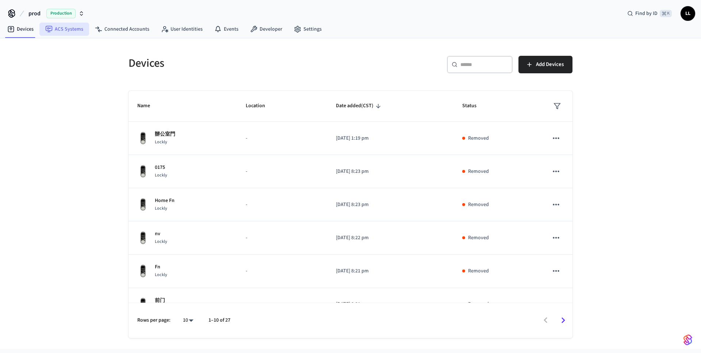
click at [60, 28] on link "ACS Systems" at bounding box center [64, 29] width 50 height 13
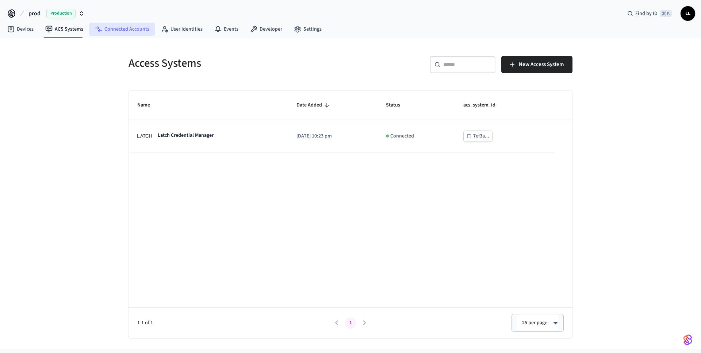
click at [120, 29] on link "Connected Accounts" at bounding box center [122, 29] width 66 height 13
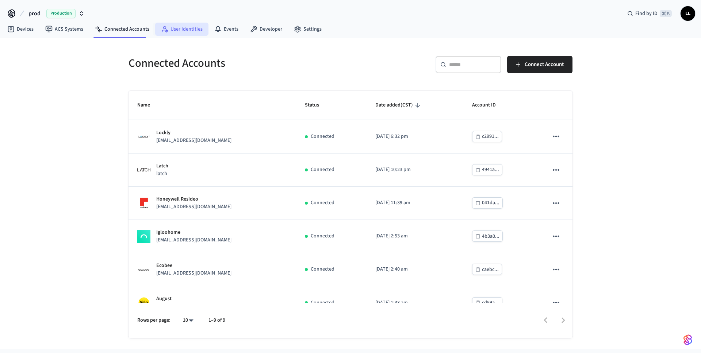
click at [175, 23] on link "User Identities" at bounding box center [181, 29] width 53 height 13
click at [215, 28] on icon at bounding box center [217, 29] width 7 height 7
click at [257, 29] on link "Developer" at bounding box center [266, 29] width 44 height 13
click at [288, 31] on link "Settings" at bounding box center [307, 29] width 39 height 13
click at [266, 31] on link "Developer" at bounding box center [266, 29] width 44 height 13
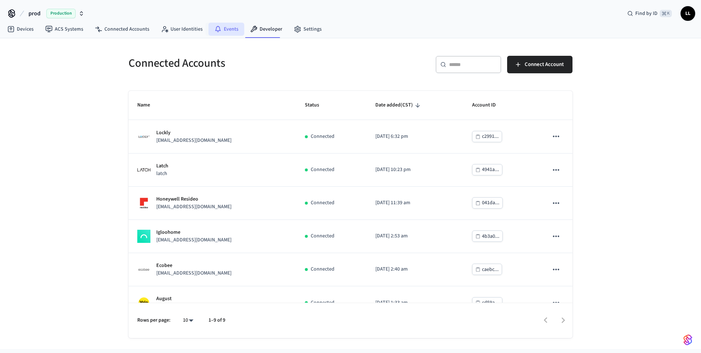
click at [222, 31] on link "Events" at bounding box center [226, 29] width 36 height 13
click at [185, 30] on link "User Identities" at bounding box center [181, 29] width 53 height 13
click at [137, 32] on link "Connected Accounts" at bounding box center [122, 29] width 66 height 13
click at [78, 31] on link "ACS Systems" at bounding box center [64, 29] width 50 height 13
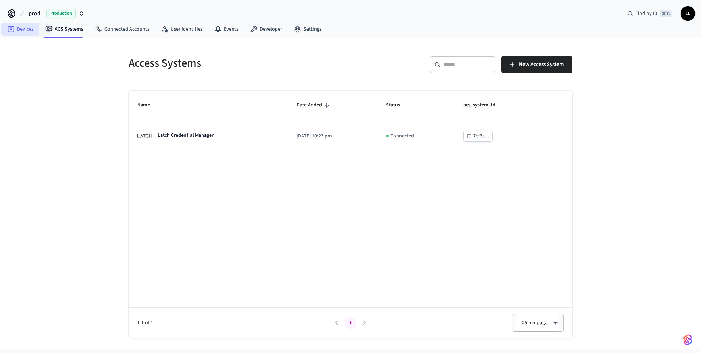
click at [7, 32] on icon at bounding box center [10, 29] width 7 height 7
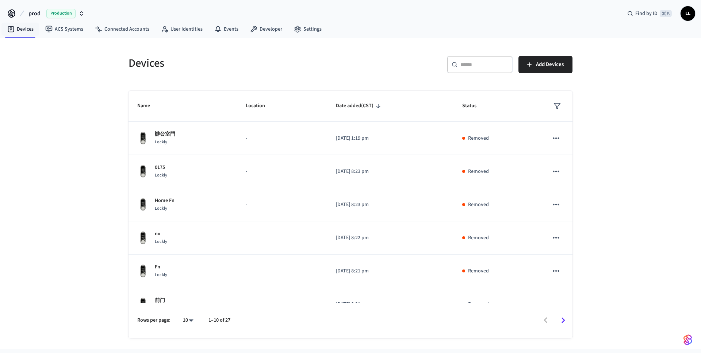
click at [15, 12] on icon at bounding box center [12, 14] width 12 height 12
click at [38, 14] on span "prod" at bounding box center [34, 13] width 12 height 9
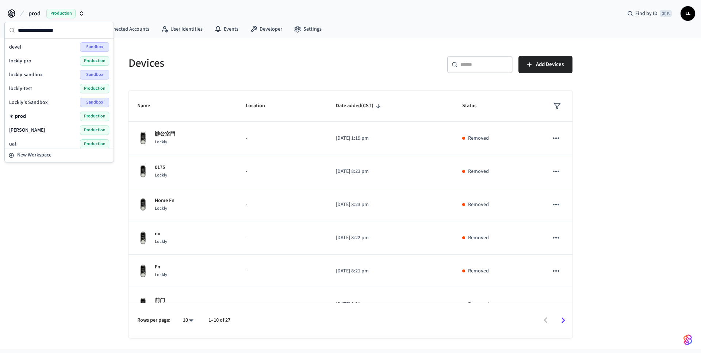
click at [32, 11] on span "prod" at bounding box center [34, 13] width 12 height 9
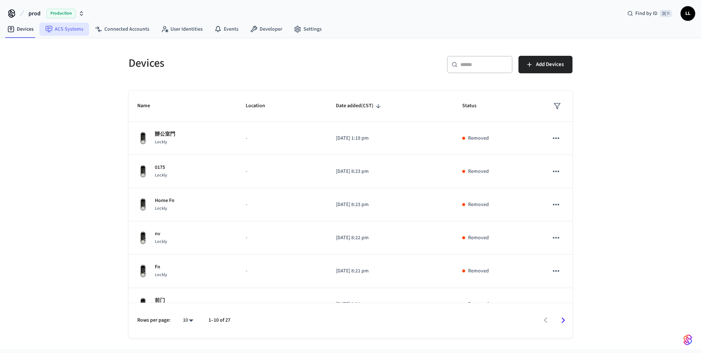
click at [58, 29] on link "ACS Systems" at bounding box center [64, 29] width 50 height 13
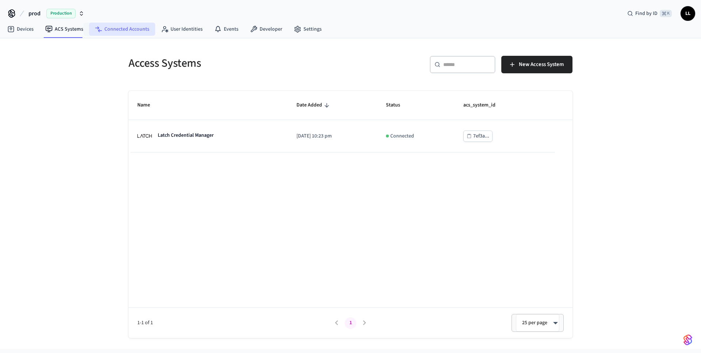
click at [108, 27] on link "Connected Accounts" at bounding box center [122, 29] width 66 height 13
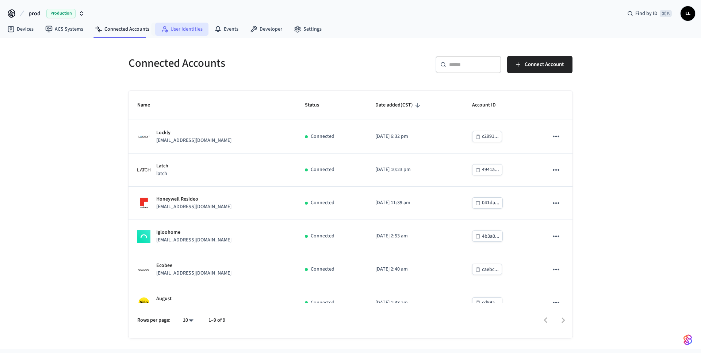
click at [169, 27] on link "User Identities" at bounding box center [181, 29] width 53 height 13
click at [214, 29] on icon at bounding box center [217, 29] width 7 height 7
click at [251, 30] on icon at bounding box center [254, 29] width 7 height 7
click at [301, 30] on link "Settings" at bounding box center [307, 29] width 39 height 13
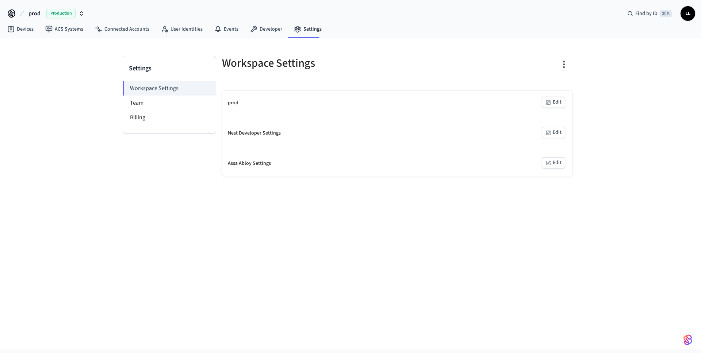
click at [246, 133] on div "Nest Developer Settings" at bounding box center [254, 134] width 53 height 8
click at [252, 133] on div "Nest Developer Settings" at bounding box center [254, 134] width 53 height 8
click at [563, 130] on button "Edit" at bounding box center [553, 132] width 23 height 11
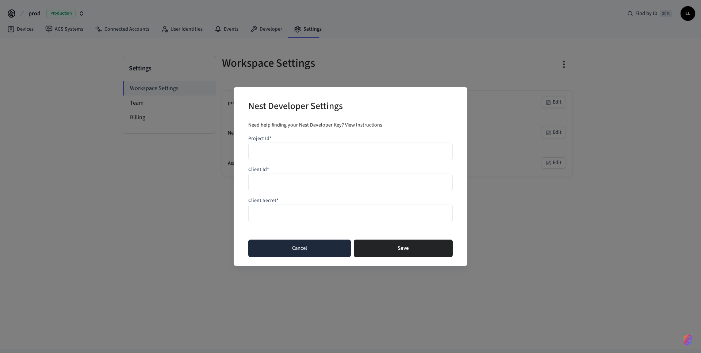
click at [306, 245] on button "Cancel" at bounding box center [299, 249] width 103 height 18
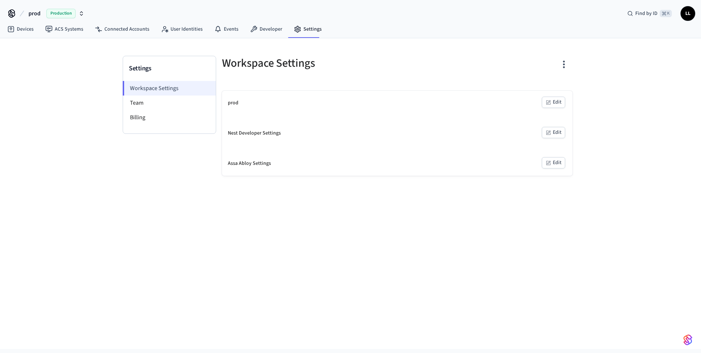
click at [148, 92] on li "Workspace Settings" at bounding box center [169, 88] width 93 height 15
click at [149, 100] on li "Team" at bounding box center [169, 103] width 93 height 15
click at [146, 116] on li "Billing" at bounding box center [169, 117] width 93 height 15
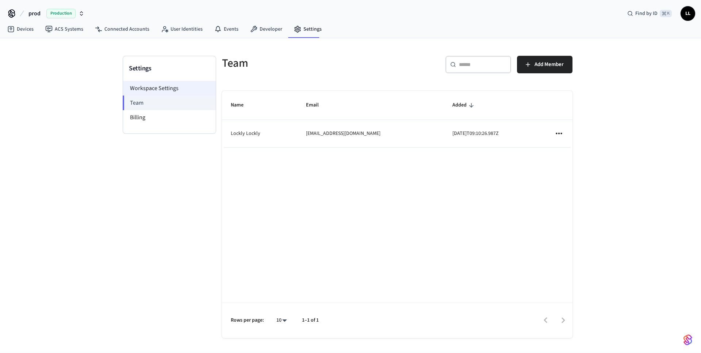
click at [155, 89] on li "Workspace Settings" at bounding box center [169, 88] width 93 height 15
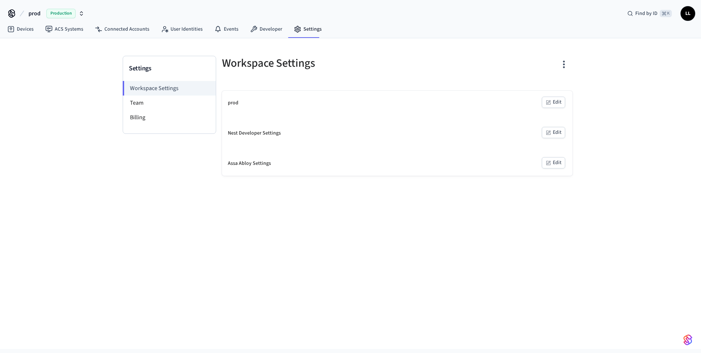
click at [145, 67] on h3 "Settings" at bounding box center [169, 69] width 81 height 10
click at [25, 25] on link "Devices" at bounding box center [20, 29] width 38 height 13
